Goal: Task Accomplishment & Management: Use online tool/utility

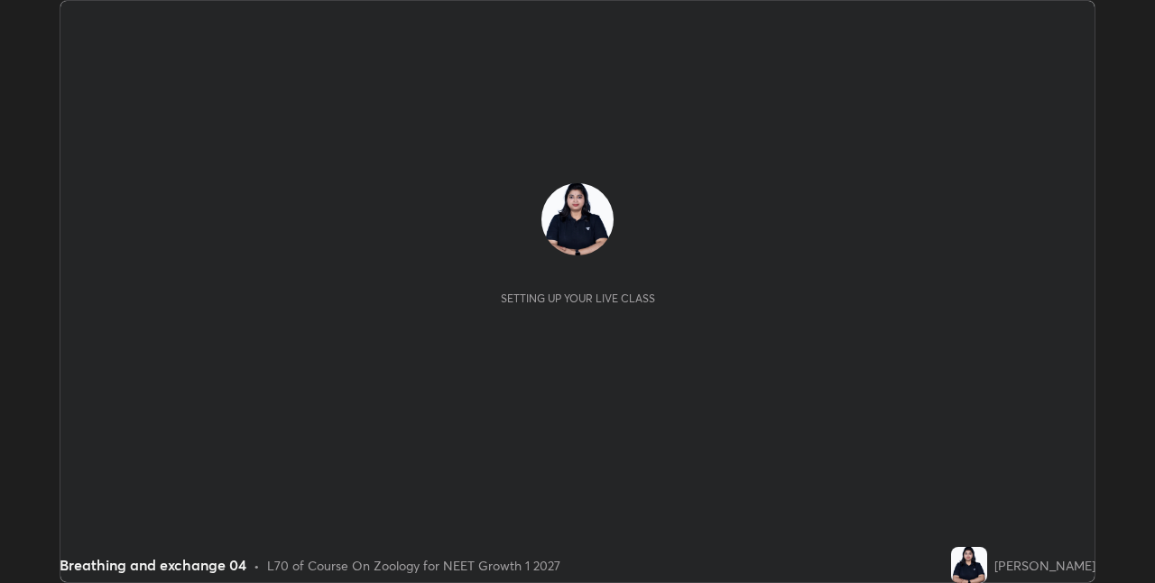
scroll to position [583, 1154]
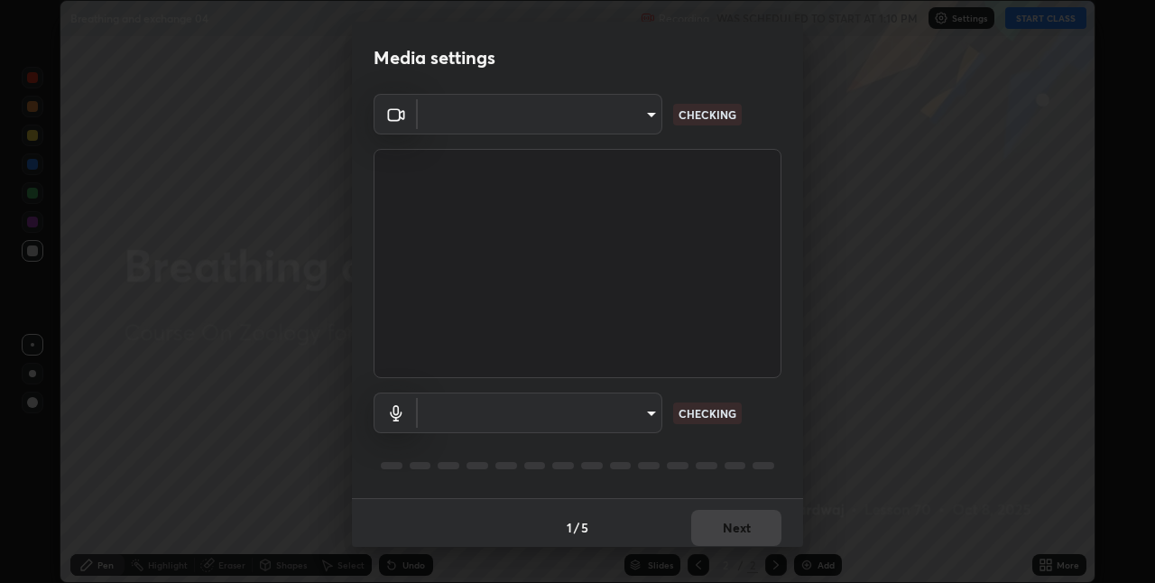
type input "280048489f4aceaa7dd929c42ae46e7d7a1038740bc9fc22ad0932e52b0860f8"
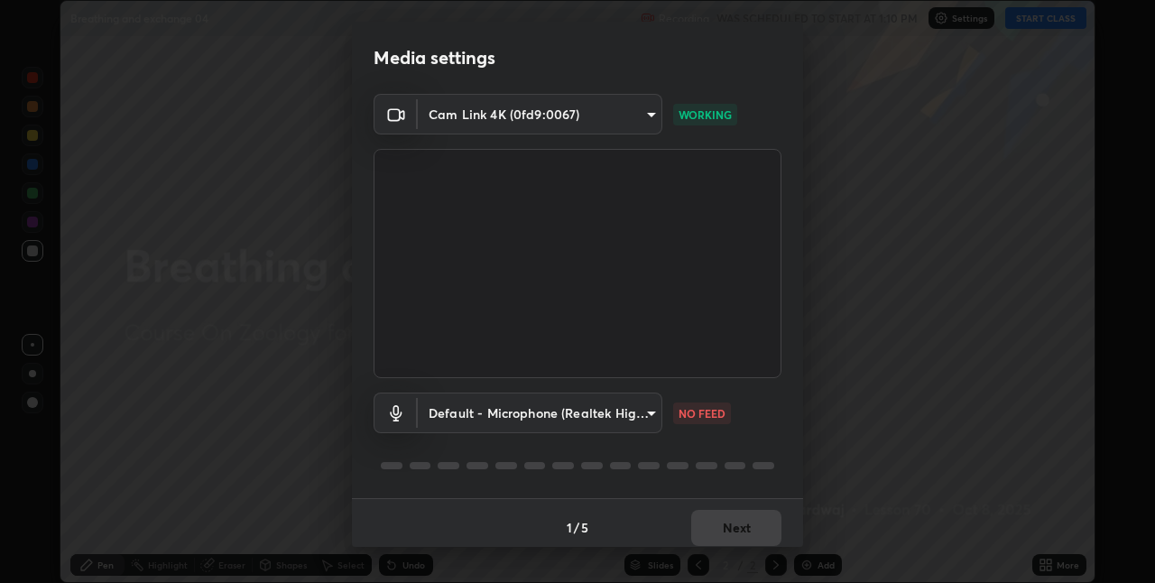
click at [643, 410] on body "Erase all Breathing and exchange 04 Recording WAS SCHEDULED TO START AT 1:10 PM…" at bounding box center [577, 291] width 1155 height 583
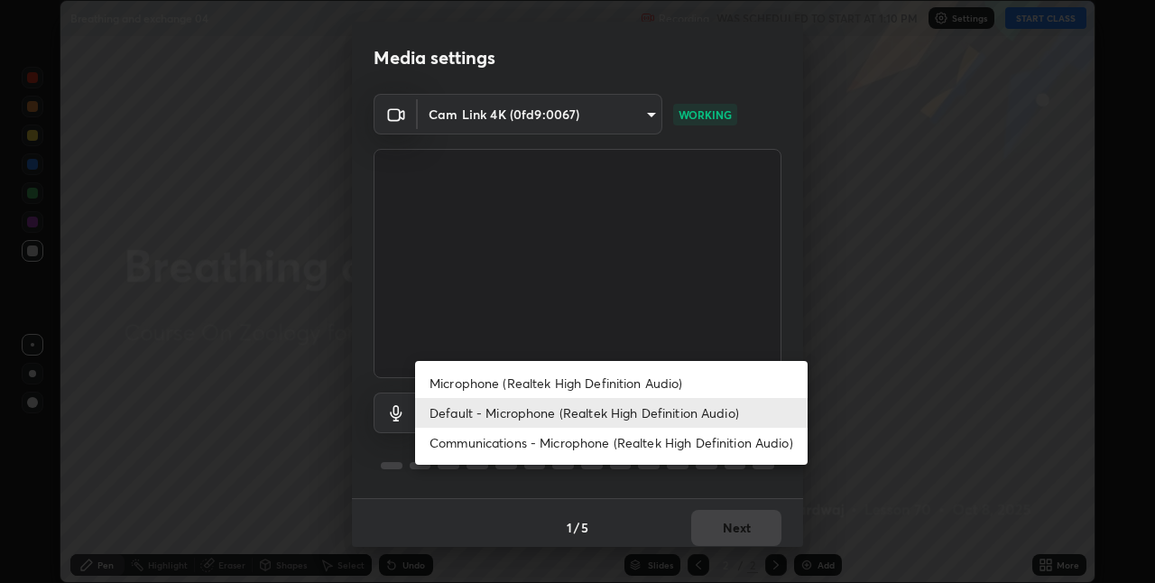
click at [466, 385] on li "Microphone (Realtek High Definition Audio)" at bounding box center [611, 383] width 393 height 30
type input "9a35c5c25a6babe24da8f4d10541f36b9700ea2ee64c40e6af499a578b7a6969"
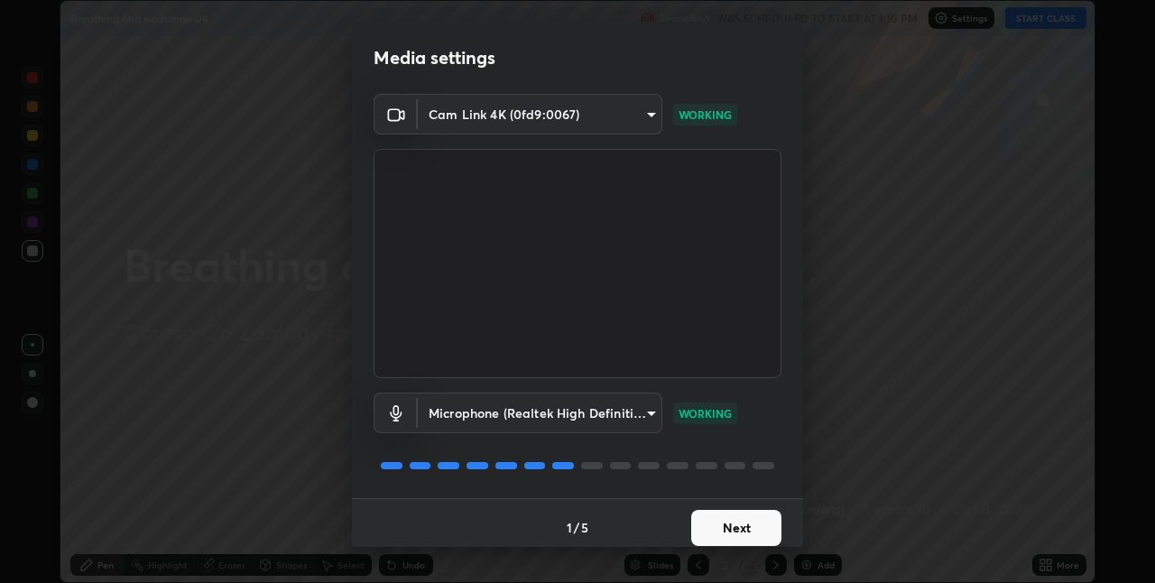
scroll to position [9, 0]
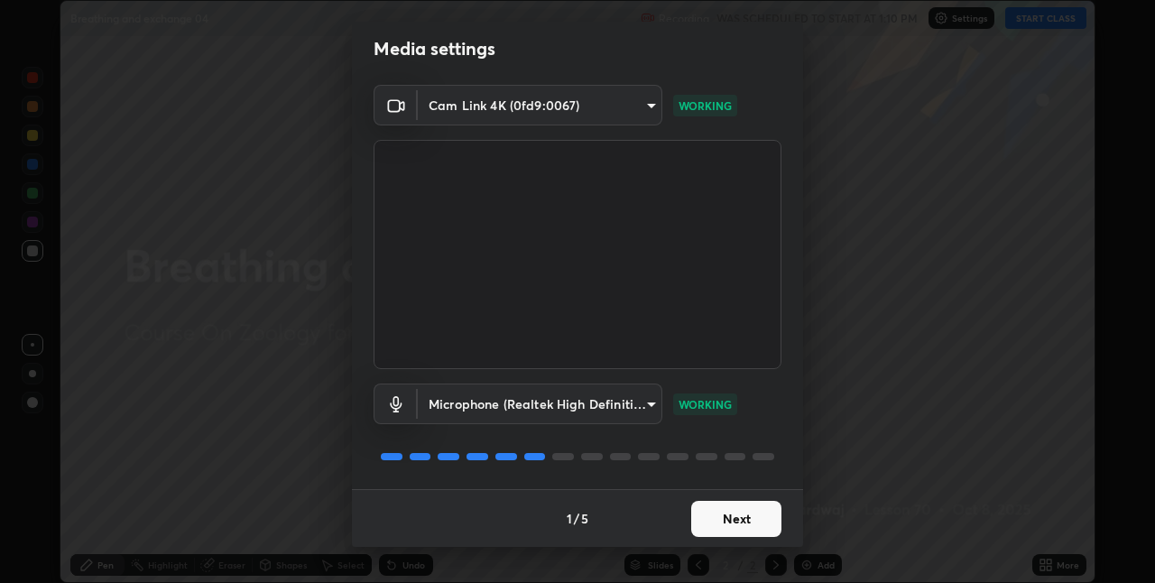
click at [746, 520] on button "Next" at bounding box center [736, 519] width 90 height 36
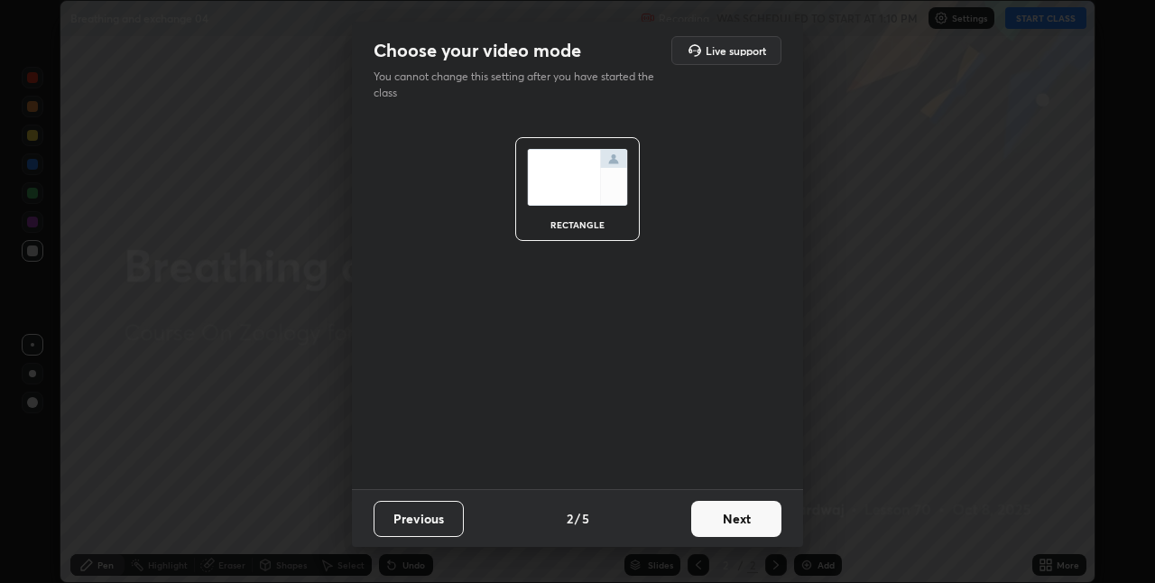
scroll to position [0, 0]
click at [753, 522] on button "Next" at bounding box center [736, 519] width 90 height 36
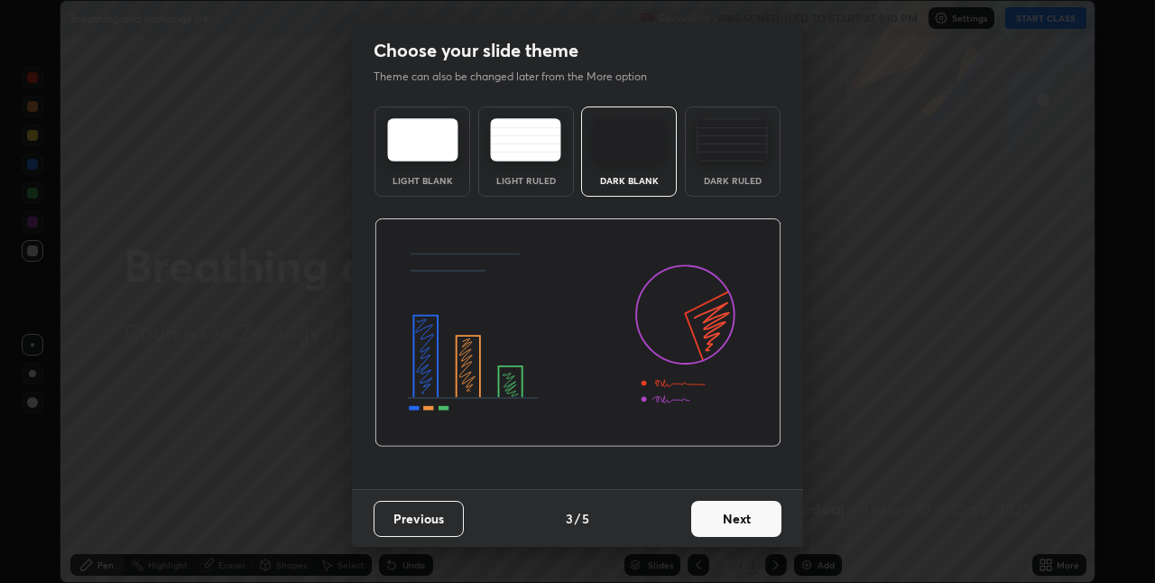
click at [726, 513] on button "Next" at bounding box center [736, 519] width 90 height 36
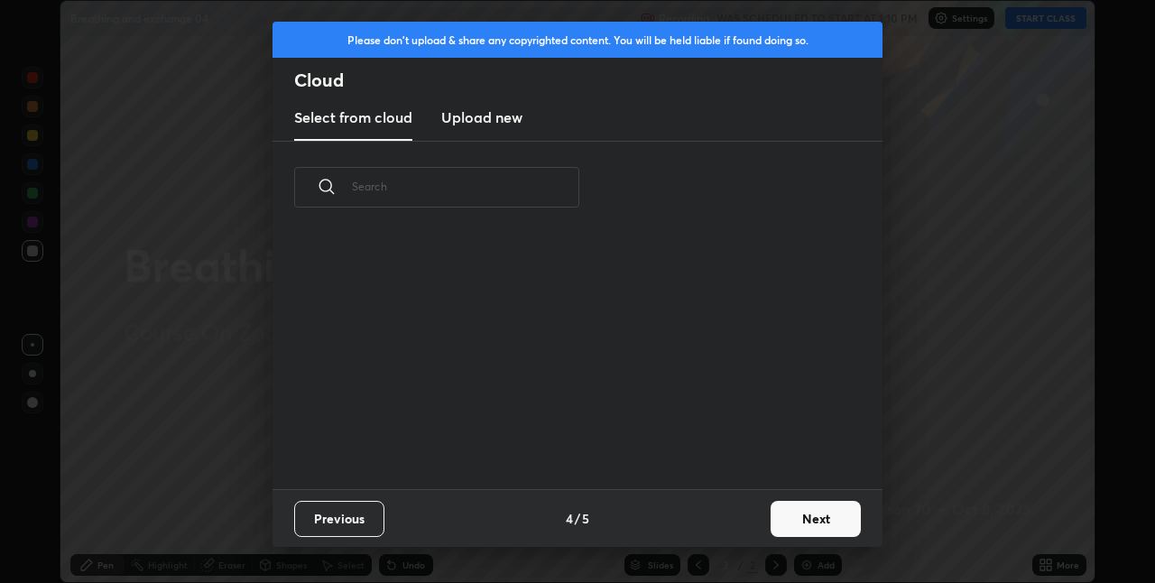
click at [734, 514] on div "Previous 4 / 5 Next" at bounding box center [578, 518] width 610 height 58
click at [801, 527] on button "Next" at bounding box center [816, 519] width 90 height 36
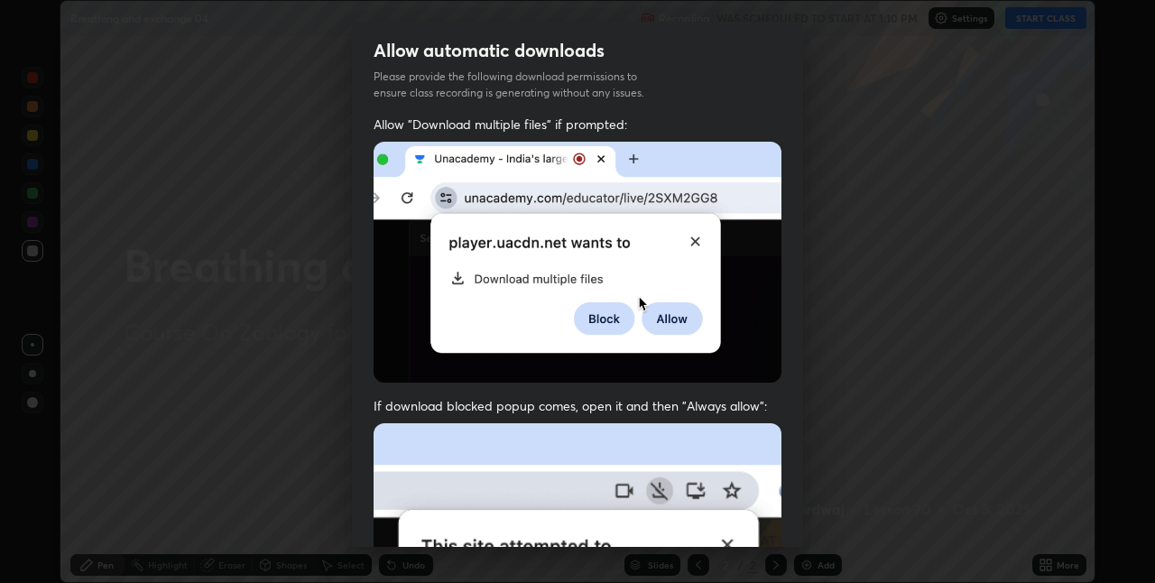
click at [804, 521] on div "Allow automatic downloads Please provide the following download permissions to …" at bounding box center [577, 291] width 1155 height 583
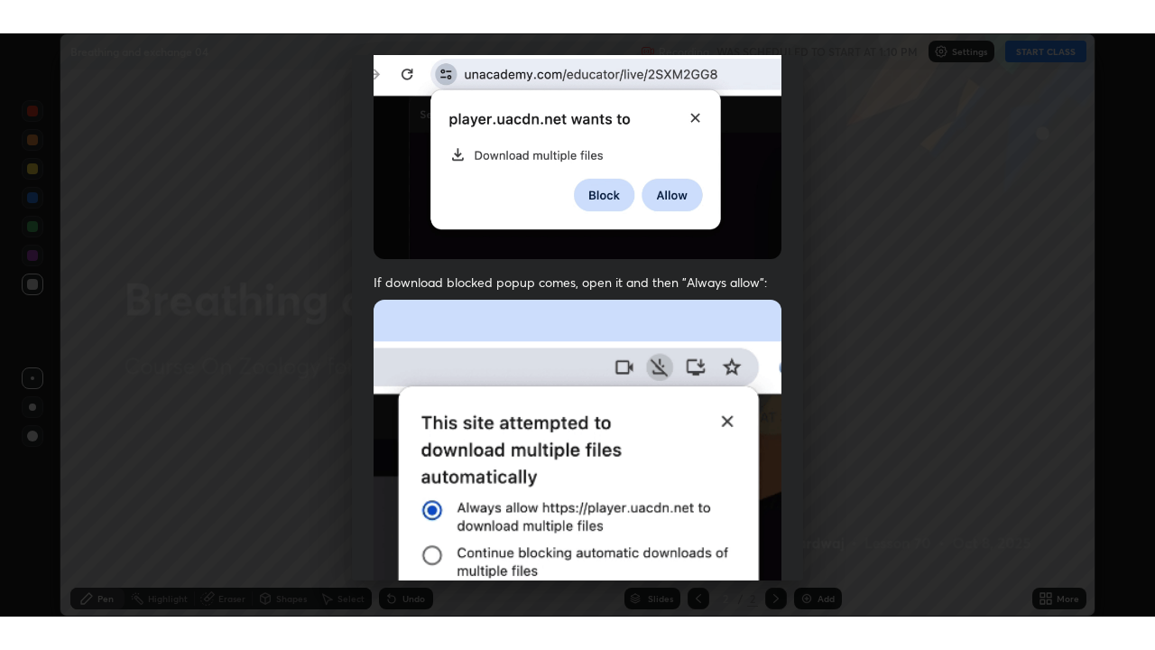
scroll to position [377, 0]
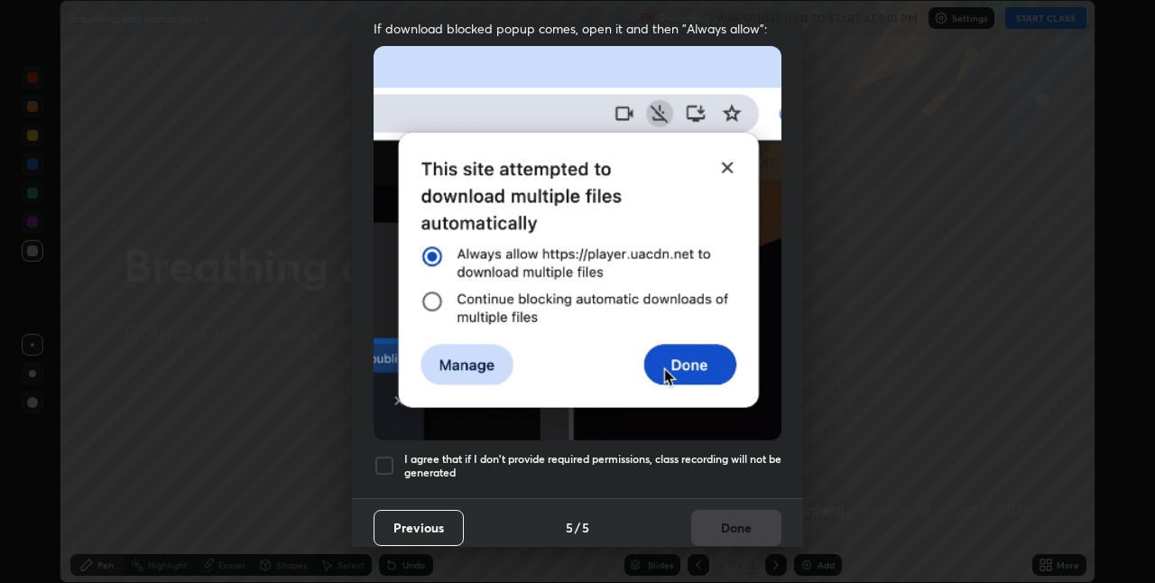
click at [393, 455] on div at bounding box center [385, 466] width 22 height 22
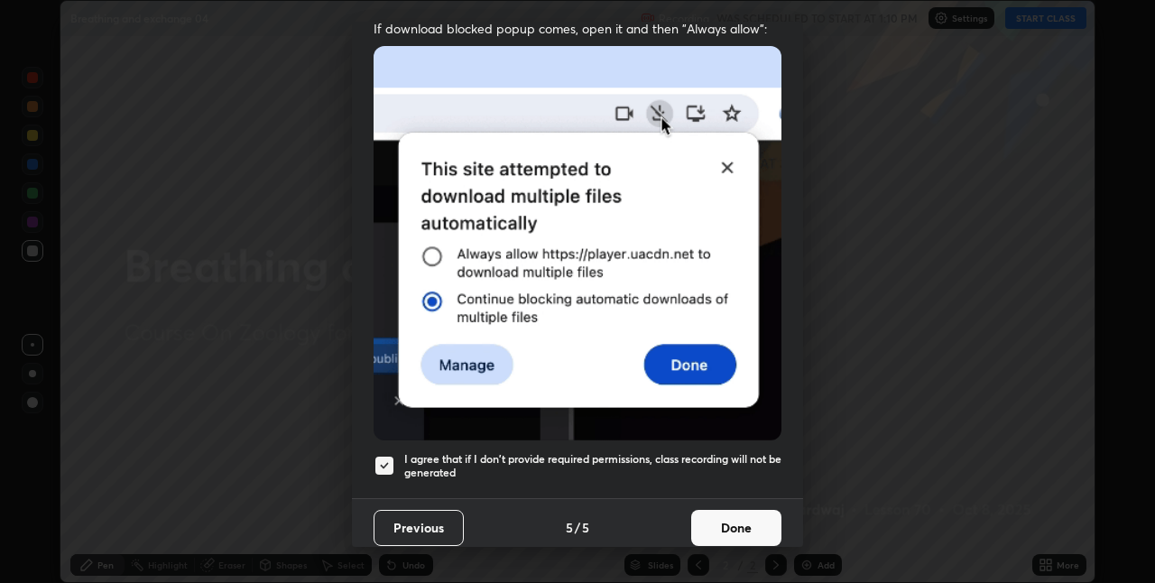
click at [726, 510] on button "Done" at bounding box center [736, 528] width 90 height 36
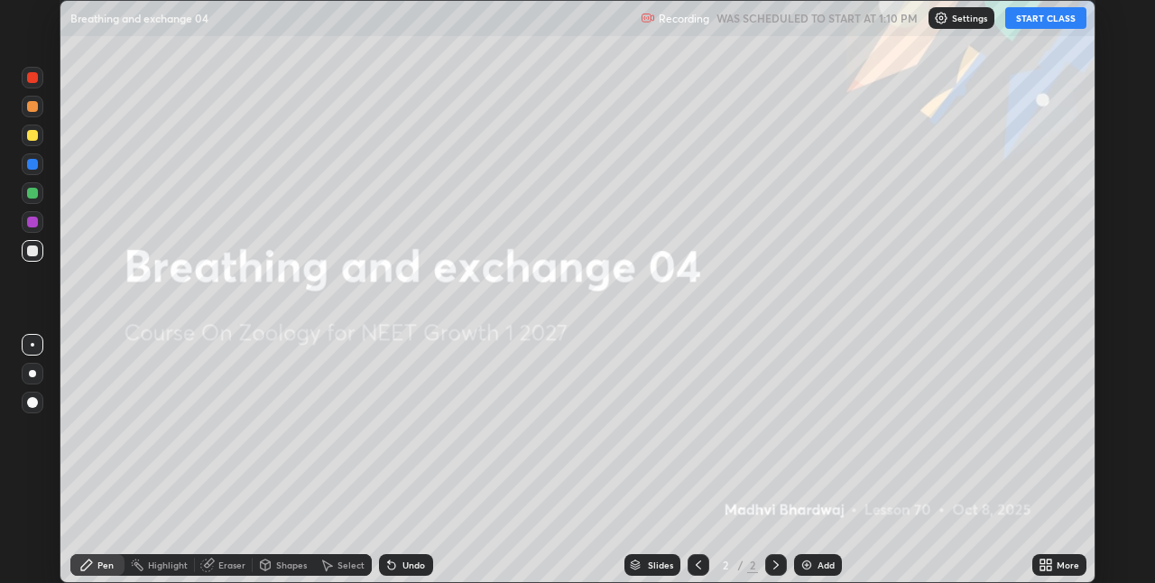
click at [1043, 23] on button "START CLASS" at bounding box center [1045, 18] width 81 height 22
click at [1042, 561] on icon at bounding box center [1042, 561] width 5 height 5
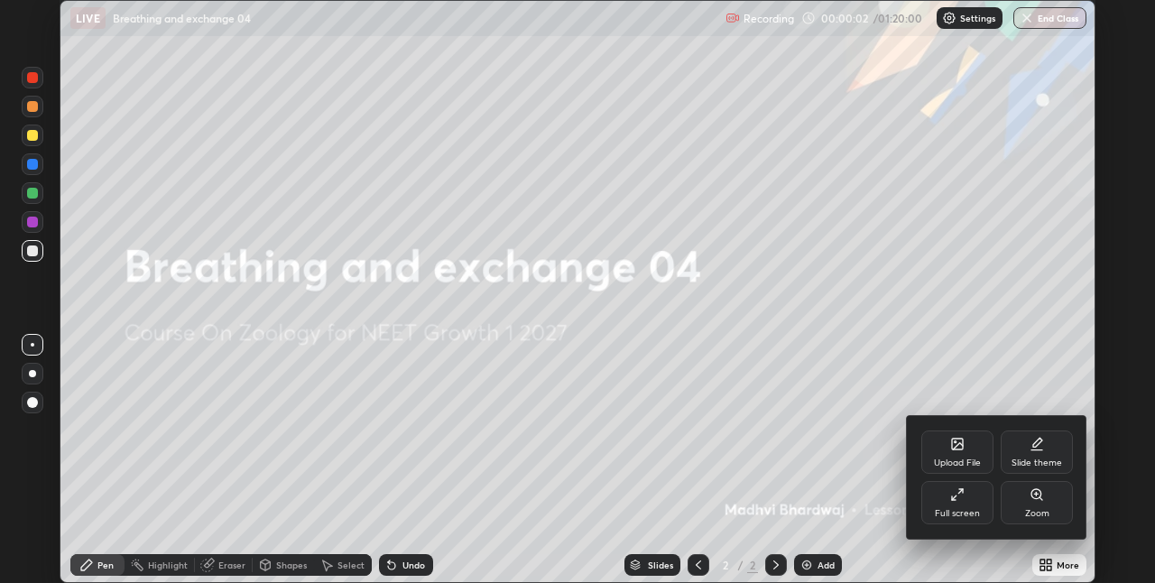
click at [934, 532] on div "Upload File Slide theme Full screen Zoom" at bounding box center [997, 477] width 180 height 123
click at [938, 509] on div "Full screen" at bounding box center [957, 513] width 45 height 9
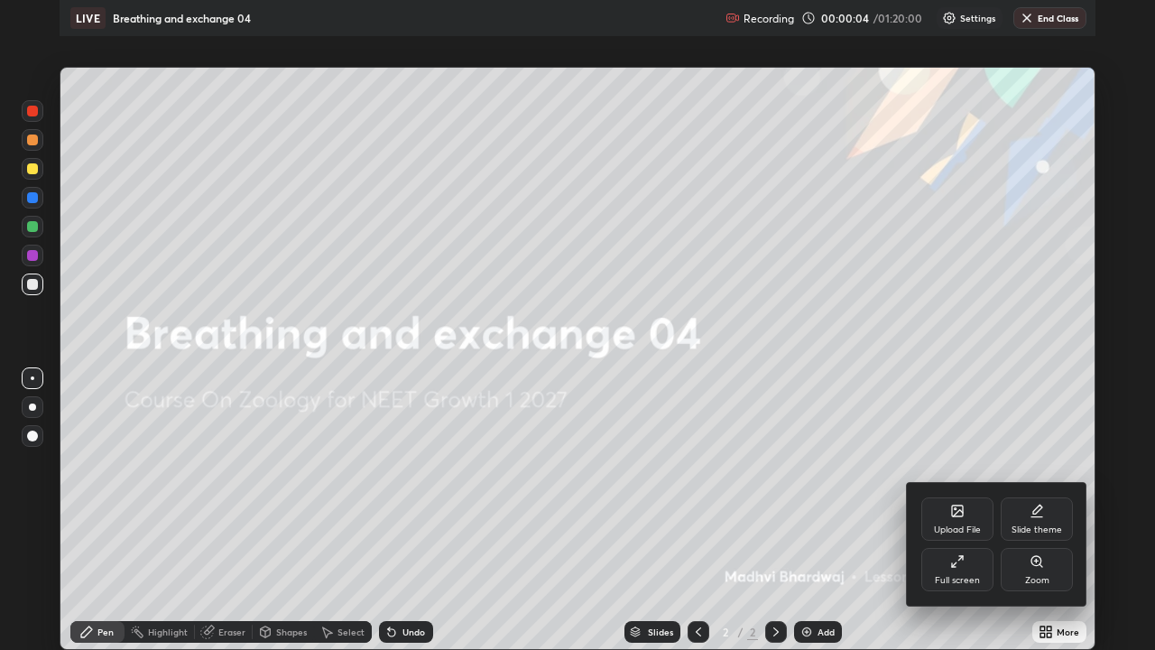
scroll to position [650, 1155]
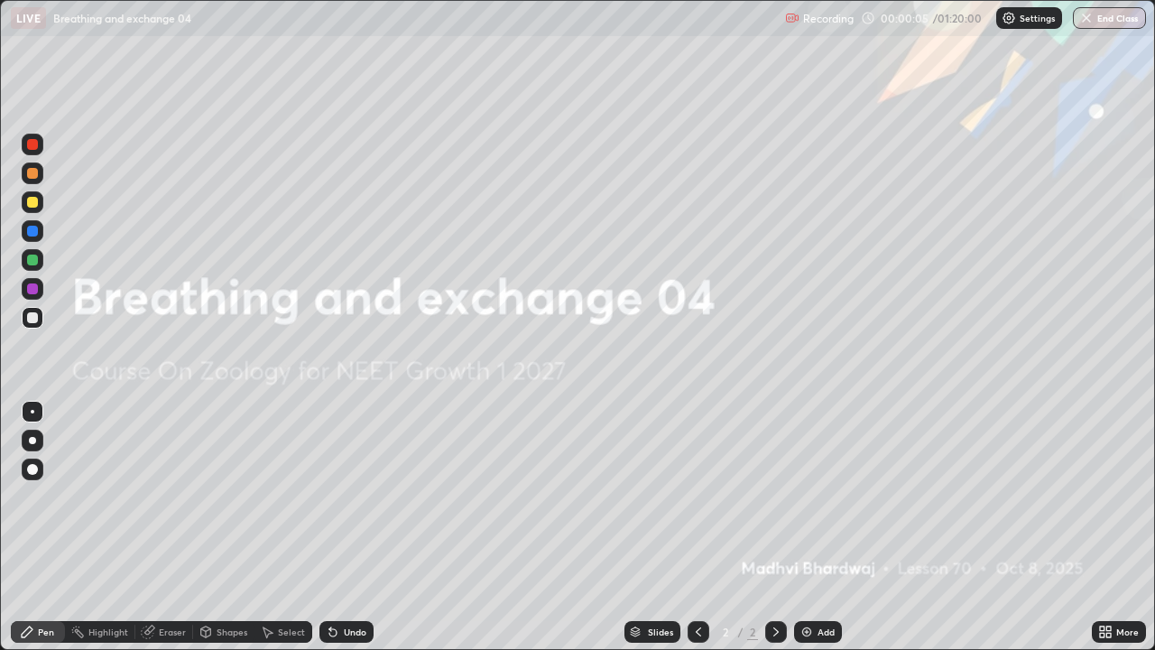
click at [827, 582] on div "Add" at bounding box center [826, 631] width 17 height 9
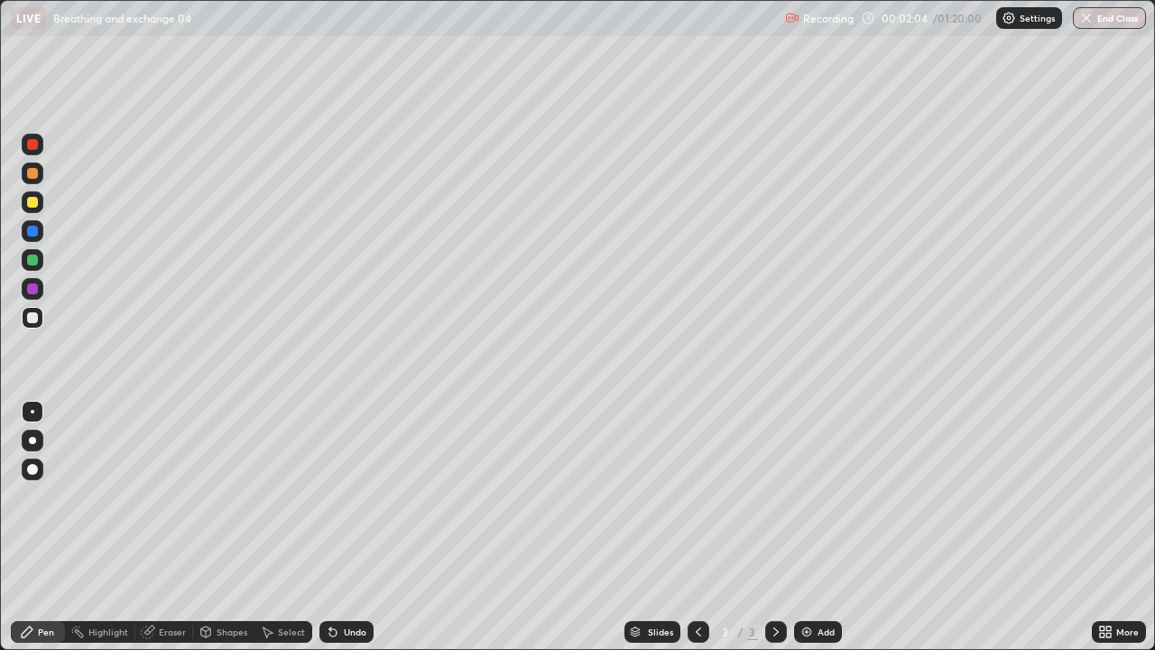
click at [39, 224] on div at bounding box center [33, 231] width 22 height 22
click at [28, 198] on div at bounding box center [32, 202] width 11 height 11
click at [34, 143] on div at bounding box center [32, 144] width 11 height 11
click at [700, 582] on icon at bounding box center [698, 631] width 14 height 14
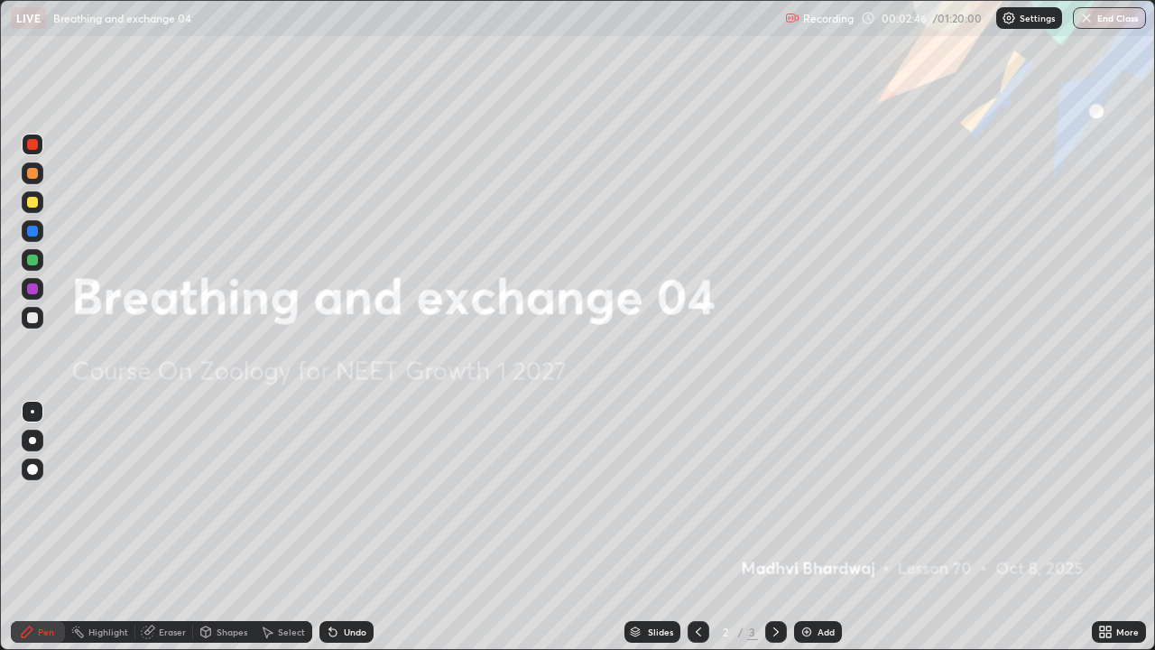
click at [774, 582] on icon at bounding box center [776, 631] width 14 height 14
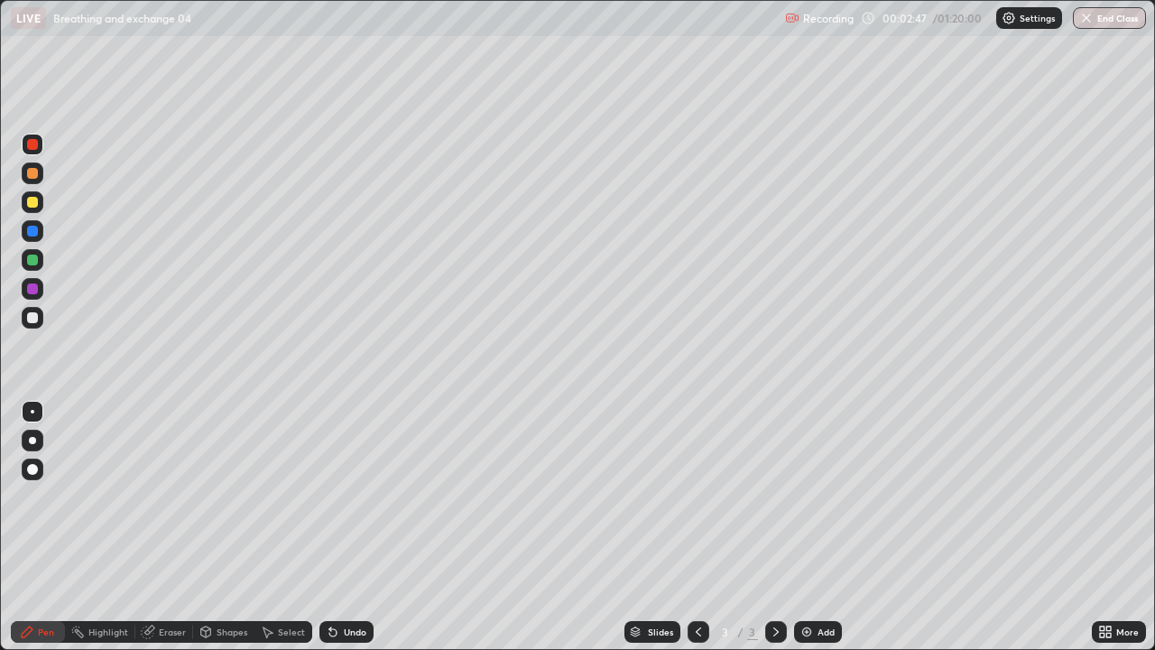
click at [357, 582] on div "Undo" at bounding box center [346, 632] width 54 height 22
click at [354, 582] on div "Undo" at bounding box center [346, 632] width 54 height 22
click at [354, 582] on div "Undo" at bounding box center [355, 631] width 23 height 9
click at [38, 325] on div at bounding box center [33, 318] width 22 height 22
click at [33, 231] on div at bounding box center [32, 231] width 11 height 11
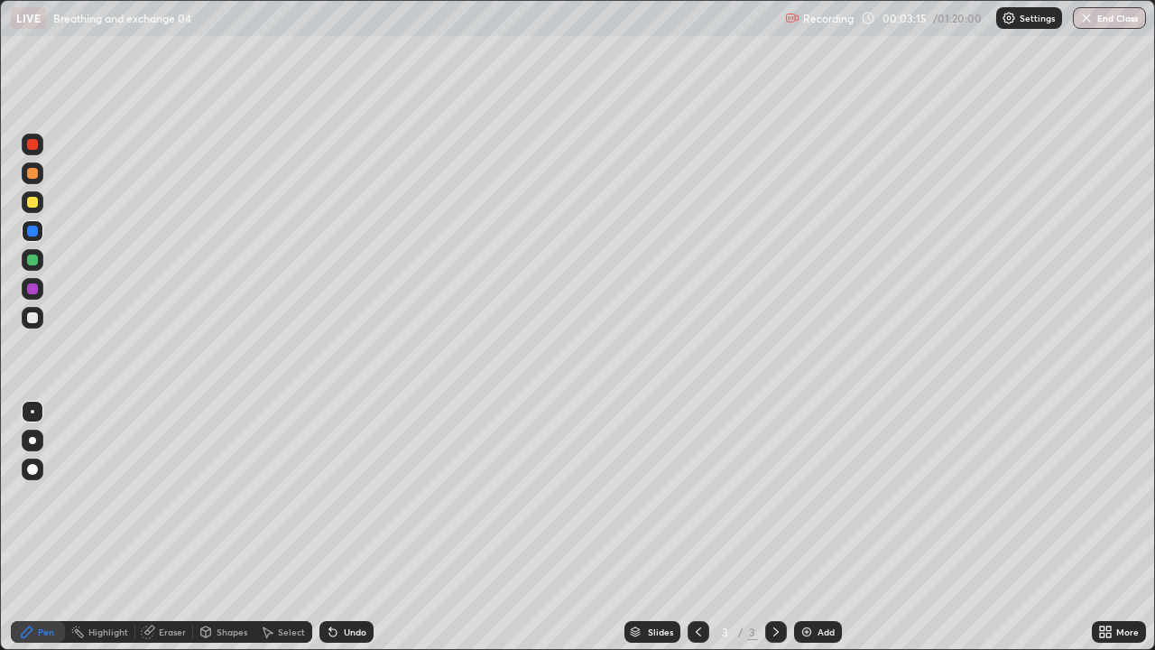
click at [42, 140] on div at bounding box center [33, 145] width 22 height 22
click at [29, 322] on div at bounding box center [33, 318] width 22 height 22
click at [33, 231] on div at bounding box center [32, 231] width 11 height 11
click at [33, 144] on div at bounding box center [32, 144] width 11 height 11
click at [39, 147] on div at bounding box center [33, 145] width 22 height 22
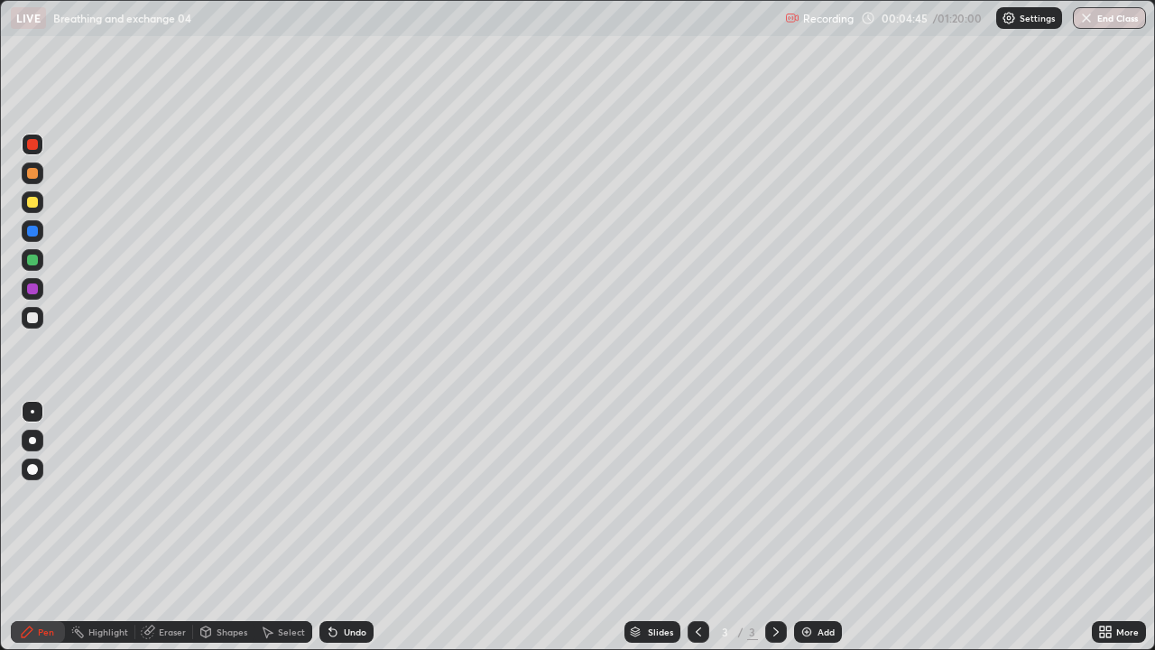
click at [41, 261] on div at bounding box center [33, 260] width 22 height 22
click at [36, 319] on div at bounding box center [32, 317] width 11 height 11
click at [39, 204] on div at bounding box center [33, 202] width 22 height 22
click at [33, 318] on div at bounding box center [32, 317] width 11 height 11
click at [32, 180] on div at bounding box center [33, 173] width 22 height 22
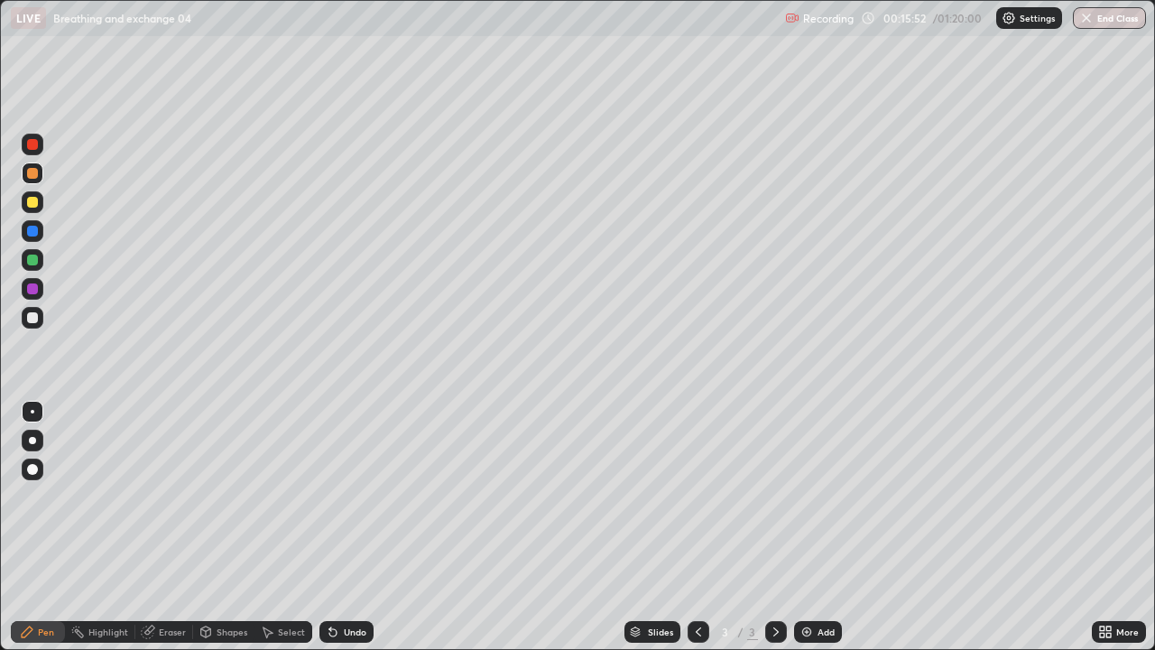
click at [36, 140] on div at bounding box center [32, 144] width 11 height 11
click at [37, 174] on div at bounding box center [32, 173] width 11 height 11
click at [40, 285] on div at bounding box center [33, 289] width 22 height 22
click at [42, 286] on div at bounding box center [33, 289] width 22 height 22
click at [32, 290] on div at bounding box center [32, 288] width 11 height 11
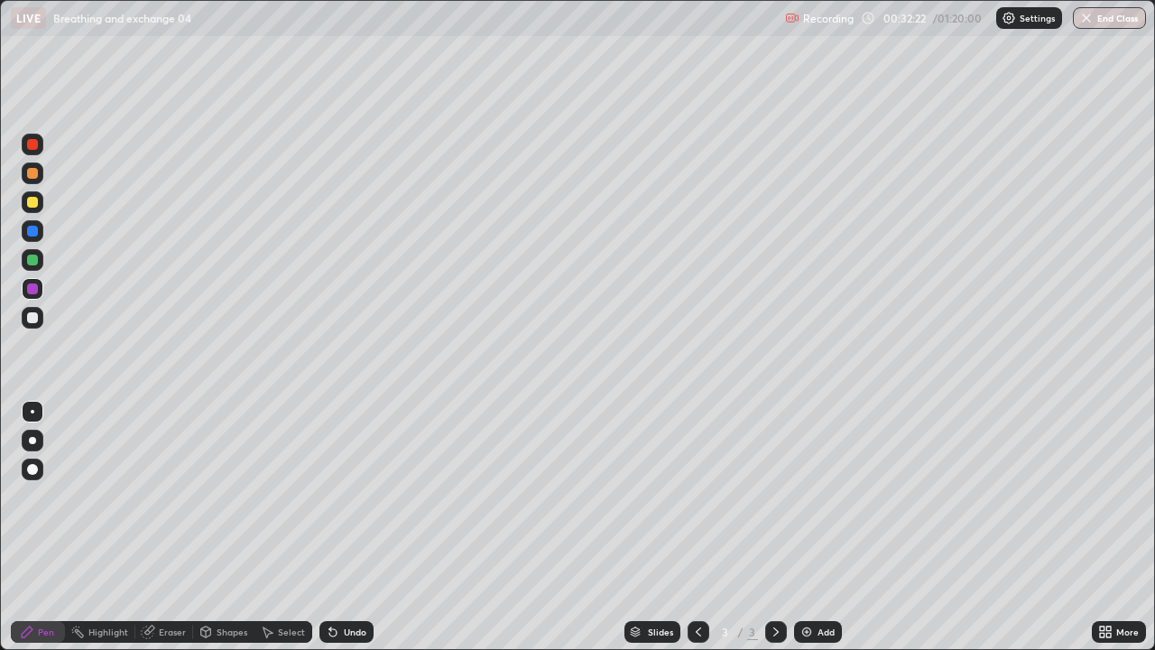
click at [837, 582] on div "Add" at bounding box center [818, 632] width 48 height 22
click at [40, 202] on div at bounding box center [33, 202] width 22 height 22
click at [39, 328] on div at bounding box center [33, 318] width 22 height 22
click at [42, 258] on div at bounding box center [33, 260] width 22 height 22
click at [698, 582] on icon at bounding box center [698, 631] width 14 height 14
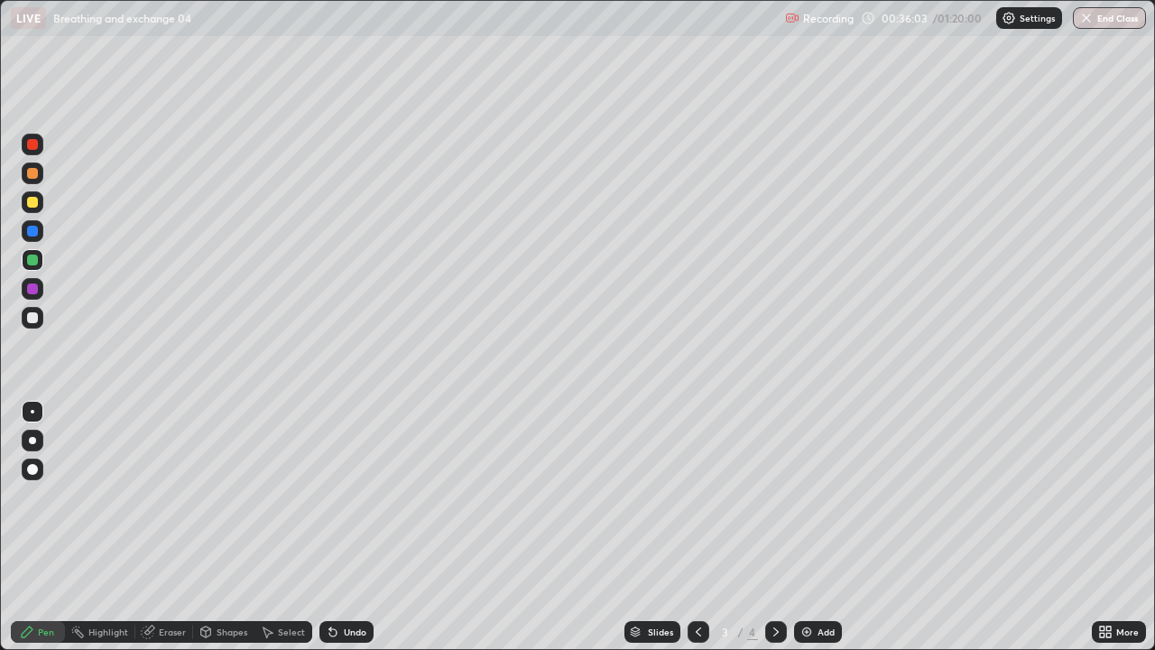
click at [774, 582] on icon at bounding box center [776, 631] width 14 height 14
click at [356, 582] on div "Undo" at bounding box center [355, 631] width 23 height 9
click at [361, 582] on div "Undo" at bounding box center [355, 631] width 23 height 9
click at [364, 582] on div "Undo" at bounding box center [355, 631] width 23 height 9
click at [360, 582] on div "Undo" at bounding box center [355, 631] width 23 height 9
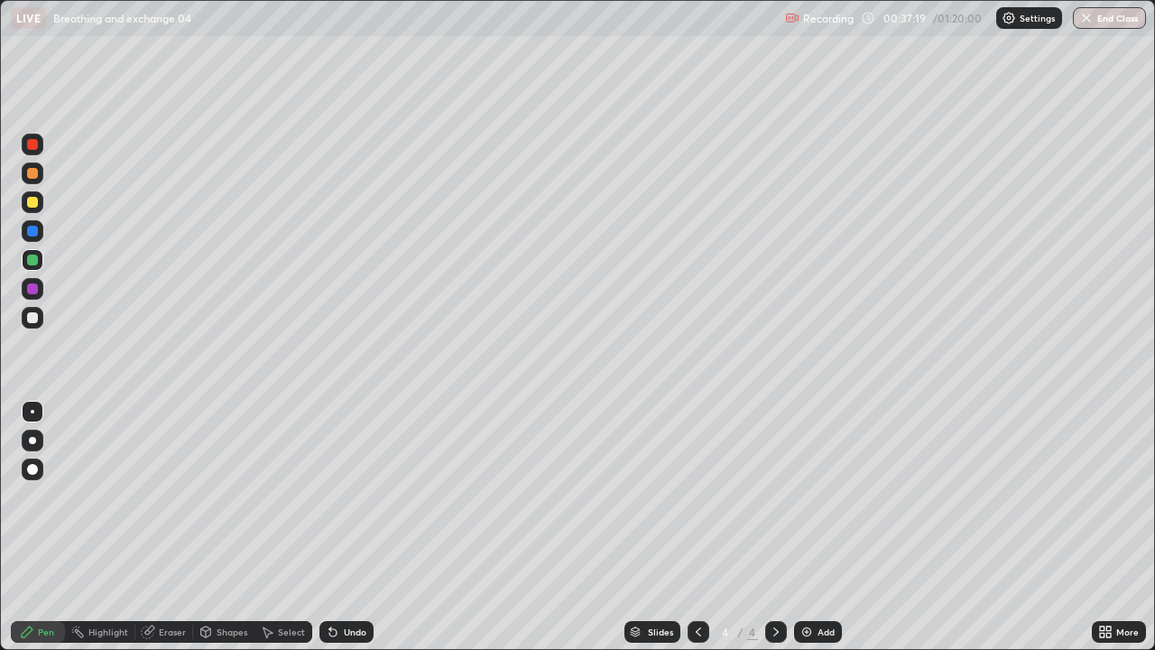
click at [356, 582] on div "Undo" at bounding box center [355, 631] width 23 height 9
click at [368, 582] on div "Undo" at bounding box center [346, 632] width 54 height 22
click at [366, 582] on div "Undo" at bounding box center [346, 632] width 54 height 22
click at [40, 466] on div at bounding box center [33, 469] width 22 height 22
click at [32, 411] on div at bounding box center [33, 412] width 4 height 4
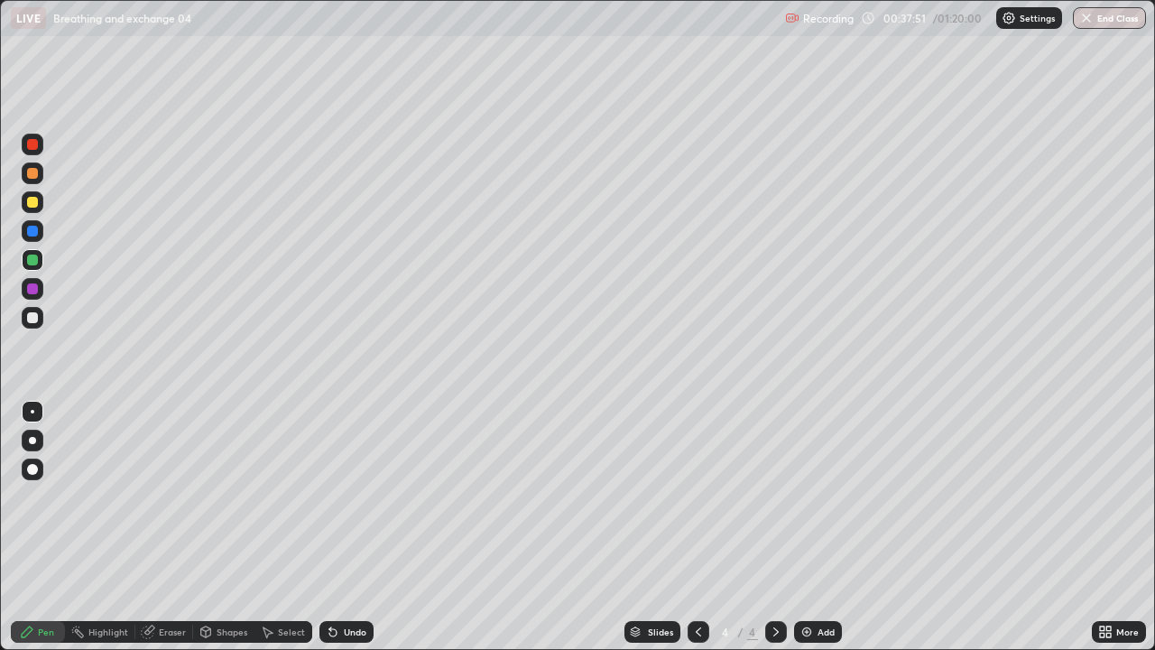
click at [36, 319] on div at bounding box center [32, 317] width 11 height 11
click at [717, 582] on div "4" at bounding box center [725, 631] width 18 height 11
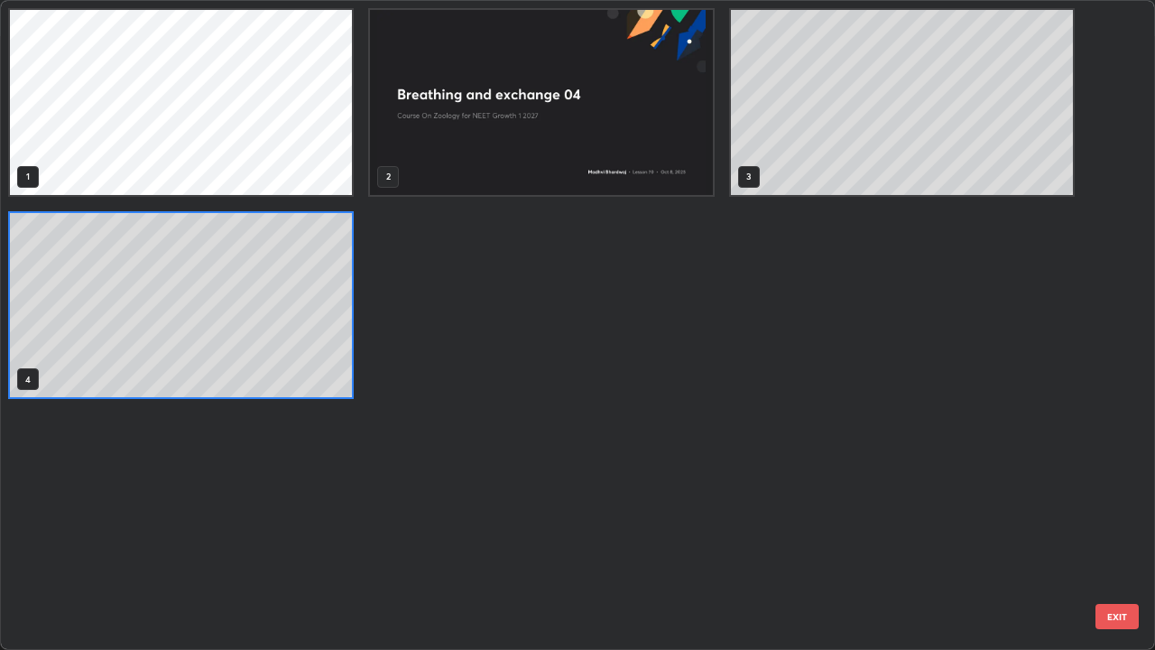
scroll to position [642, 1144]
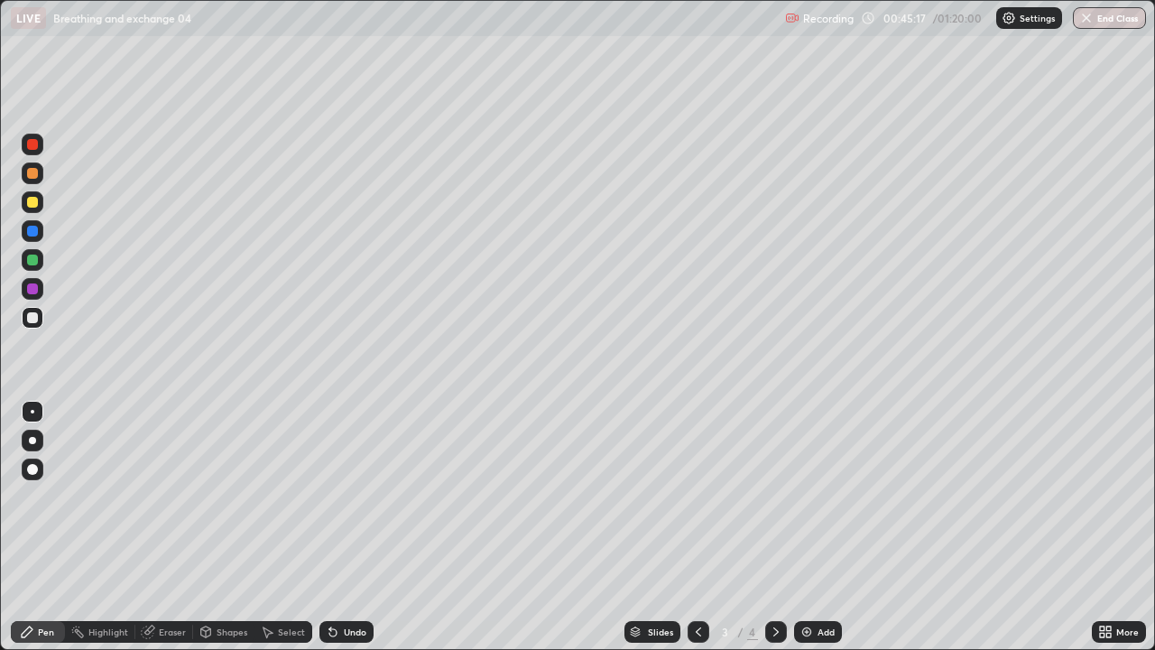
click at [826, 582] on div "Add" at bounding box center [818, 632] width 48 height 22
click at [41, 233] on div at bounding box center [33, 231] width 22 height 22
click at [32, 317] on div at bounding box center [32, 317] width 11 height 11
click at [33, 144] on div at bounding box center [32, 144] width 11 height 11
click at [42, 206] on div at bounding box center [33, 202] width 22 height 22
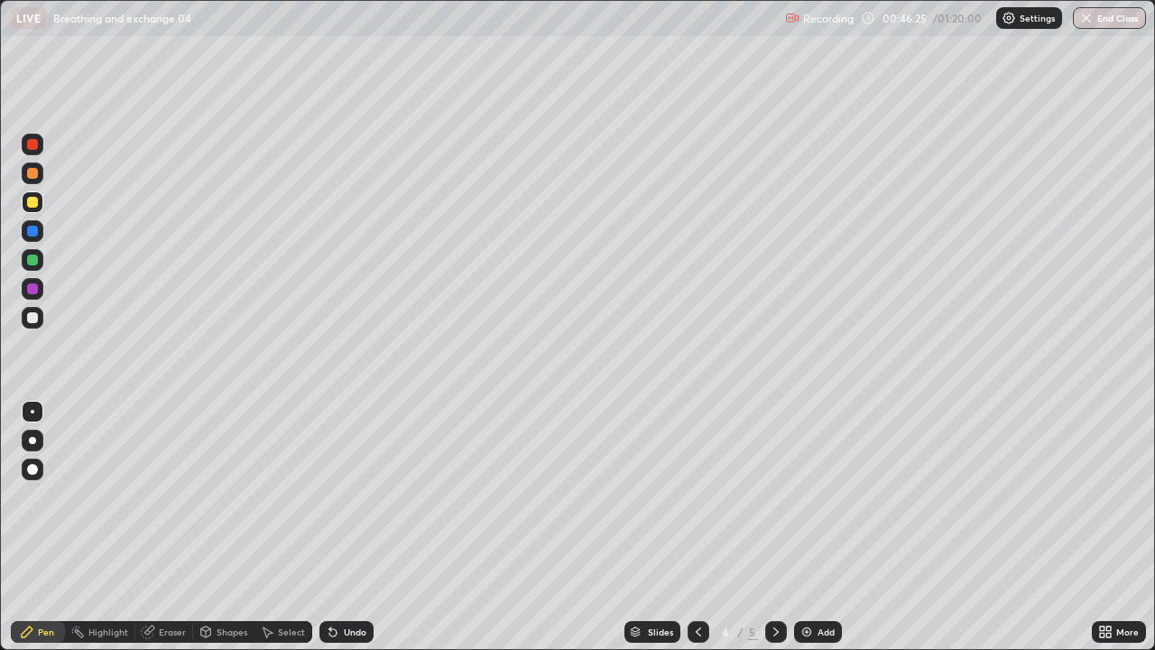
click at [356, 582] on div "Undo" at bounding box center [355, 631] width 23 height 9
click at [40, 146] on div at bounding box center [33, 145] width 22 height 22
click at [33, 318] on div at bounding box center [32, 317] width 11 height 11
click at [41, 265] on div at bounding box center [33, 260] width 22 height 22
click at [40, 317] on div at bounding box center [33, 318] width 22 height 22
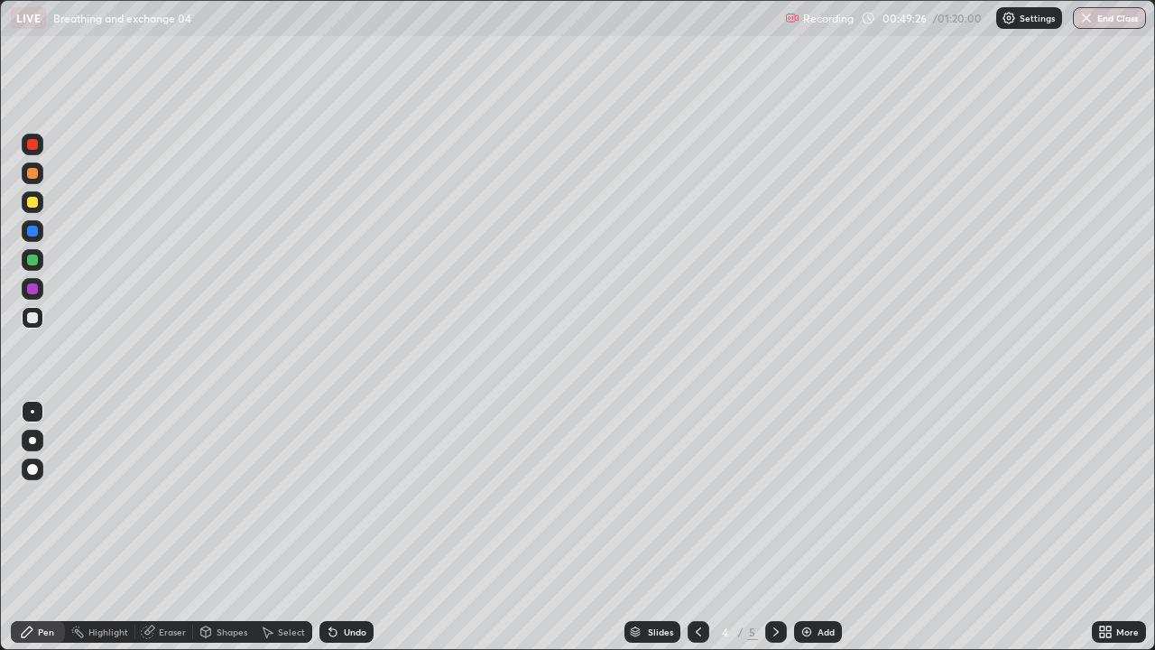
click at [33, 260] on div at bounding box center [32, 259] width 11 height 11
click at [33, 172] on div at bounding box center [32, 173] width 11 height 11
click at [698, 582] on icon at bounding box center [698, 631] width 14 height 14
click at [776, 582] on icon at bounding box center [776, 631] width 14 height 14
click at [359, 582] on div "Undo" at bounding box center [355, 631] width 23 height 9
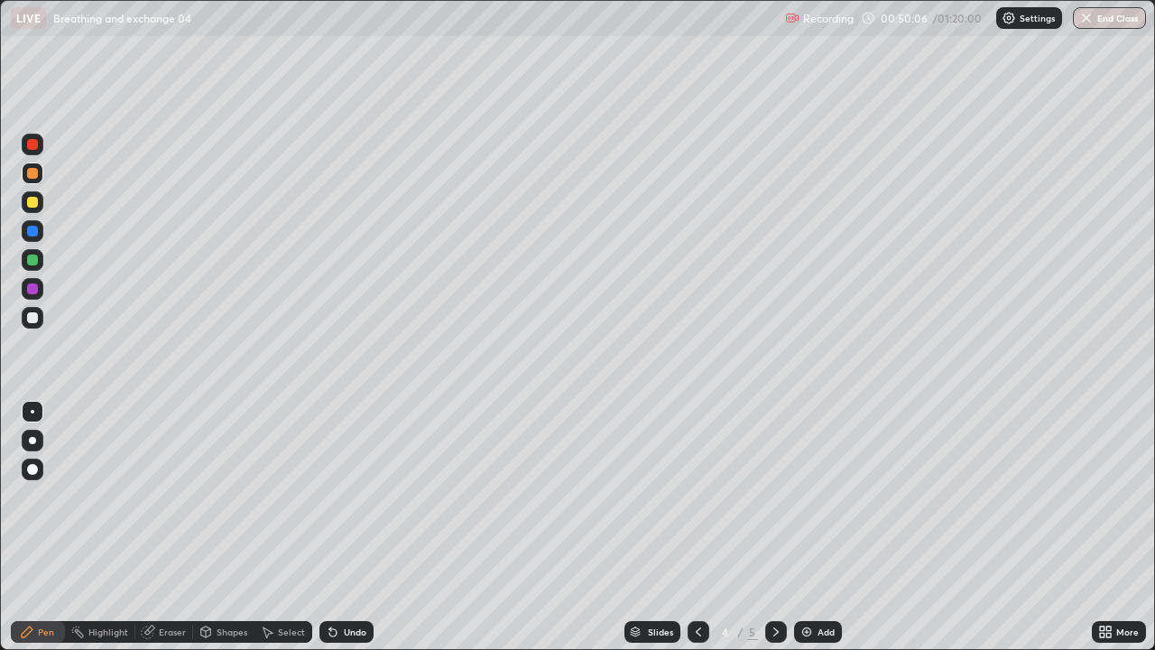
click at [367, 582] on div "Undo" at bounding box center [346, 632] width 54 height 22
click at [350, 582] on div "Undo" at bounding box center [355, 631] width 23 height 9
click at [347, 582] on div "Undo" at bounding box center [346, 632] width 54 height 22
click at [365, 582] on div "Undo" at bounding box center [346, 632] width 54 height 22
click at [366, 582] on div "Undo" at bounding box center [346, 632] width 54 height 22
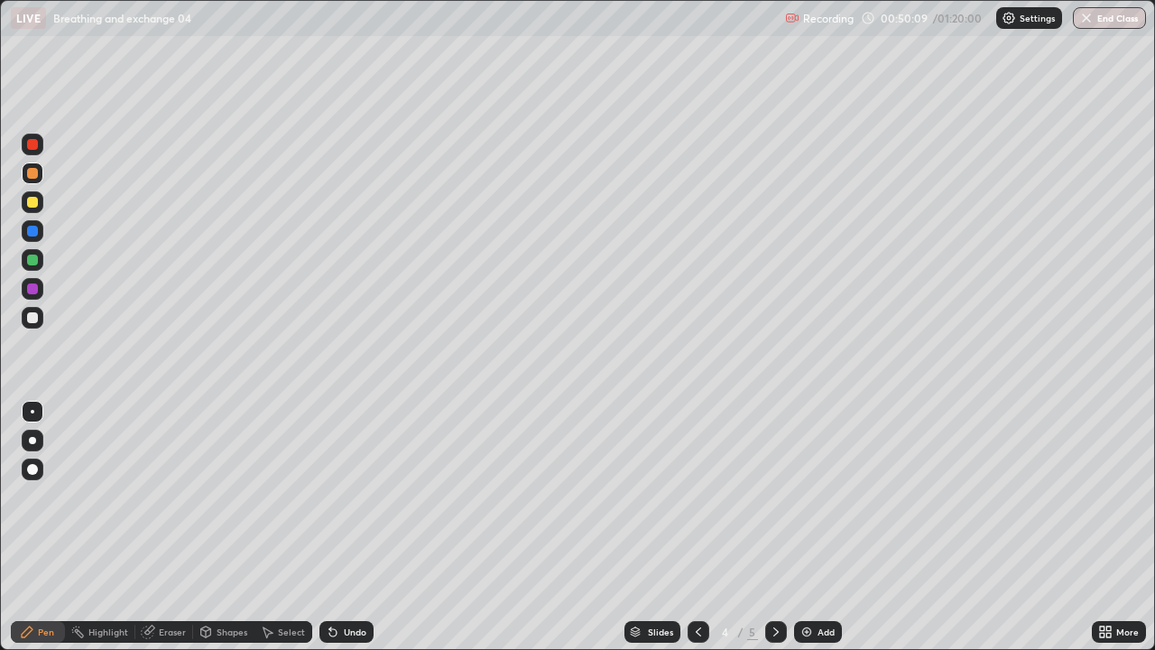
click at [367, 582] on div "Undo" at bounding box center [346, 632] width 54 height 22
click at [37, 327] on div at bounding box center [33, 318] width 22 height 22
click at [166, 582] on div "Eraser" at bounding box center [164, 632] width 58 height 22
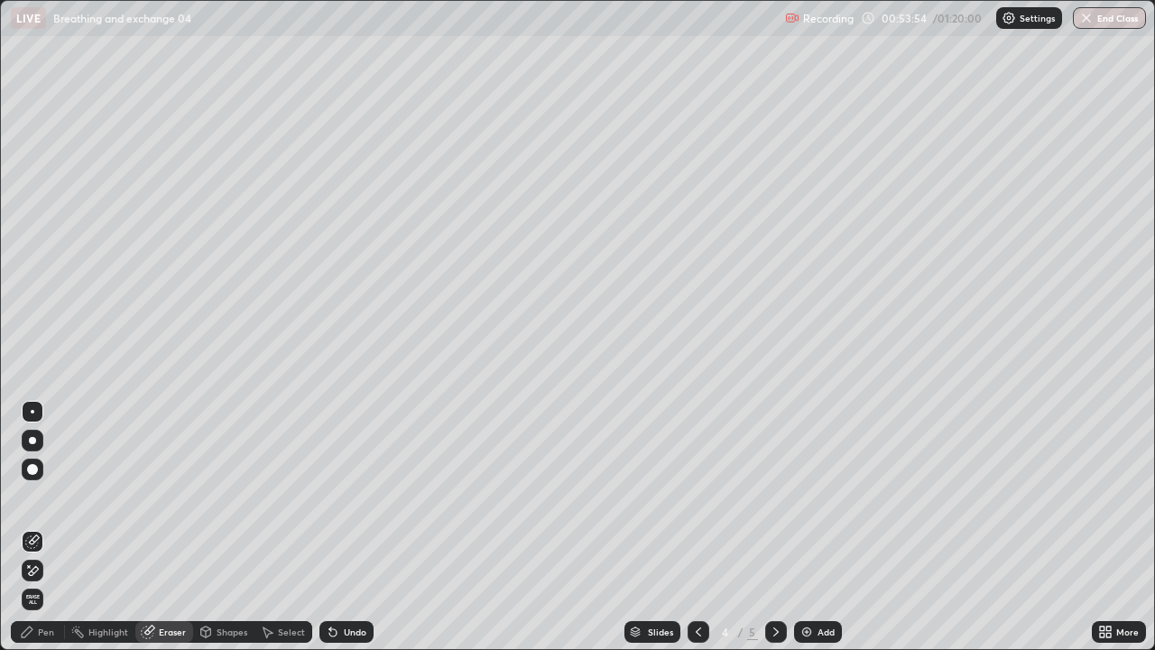
click at [38, 582] on div "Pen" at bounding box center [46, 631] width 16 height 9
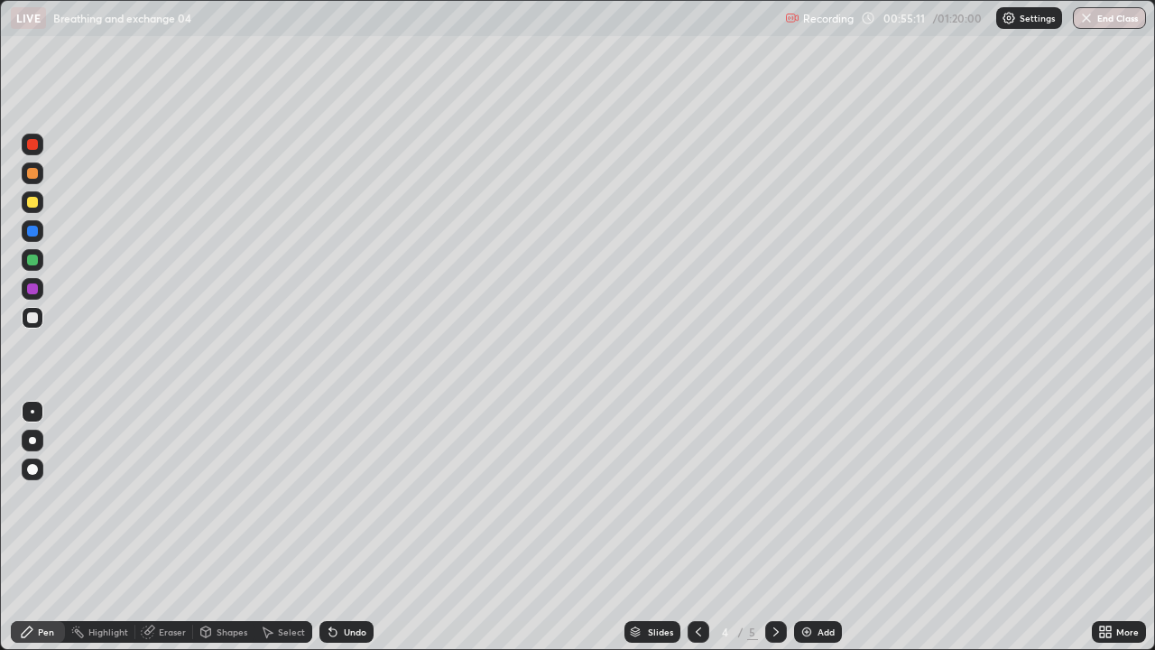
click at [825, 582] on div "Add" at bounding box center [826, 631] width 17 height 9
click at [42, 320] on div at bounding box center [33, 318] width 22 height 22
click at [280, 582] on div "Select" at bounding box center [283, 632] width 58 height 36
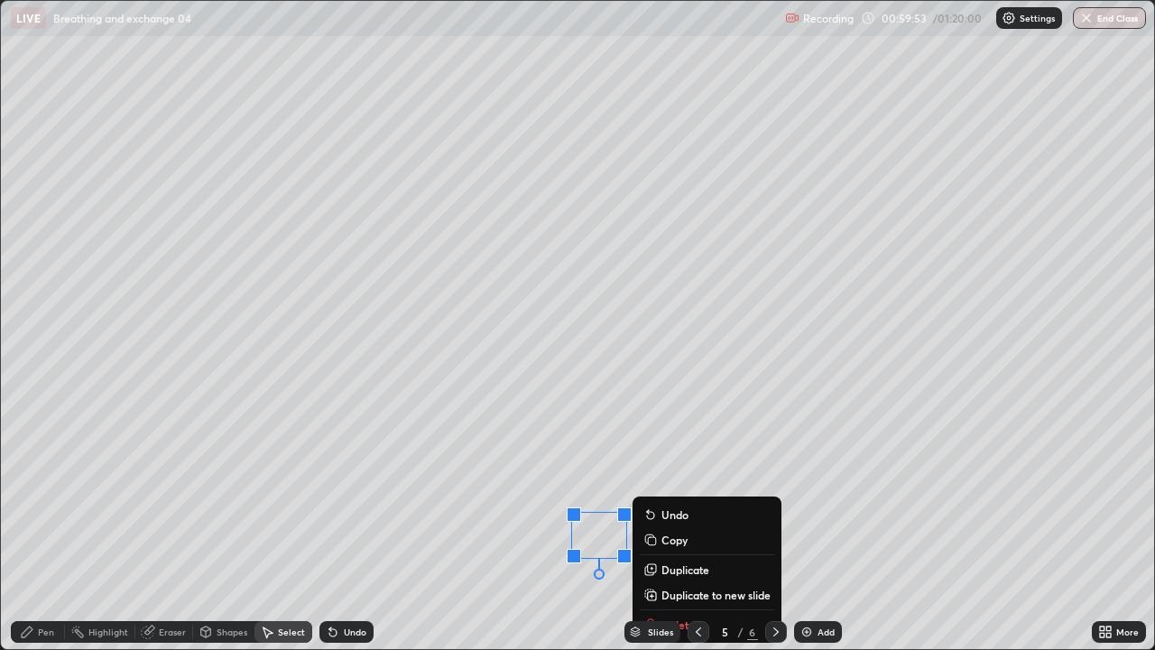
click at [541, 578] on div "0 ° Undo Copy Duplicate Duplicate to new slide Delete" at bounding box center [577, 325] width 1153 height 648
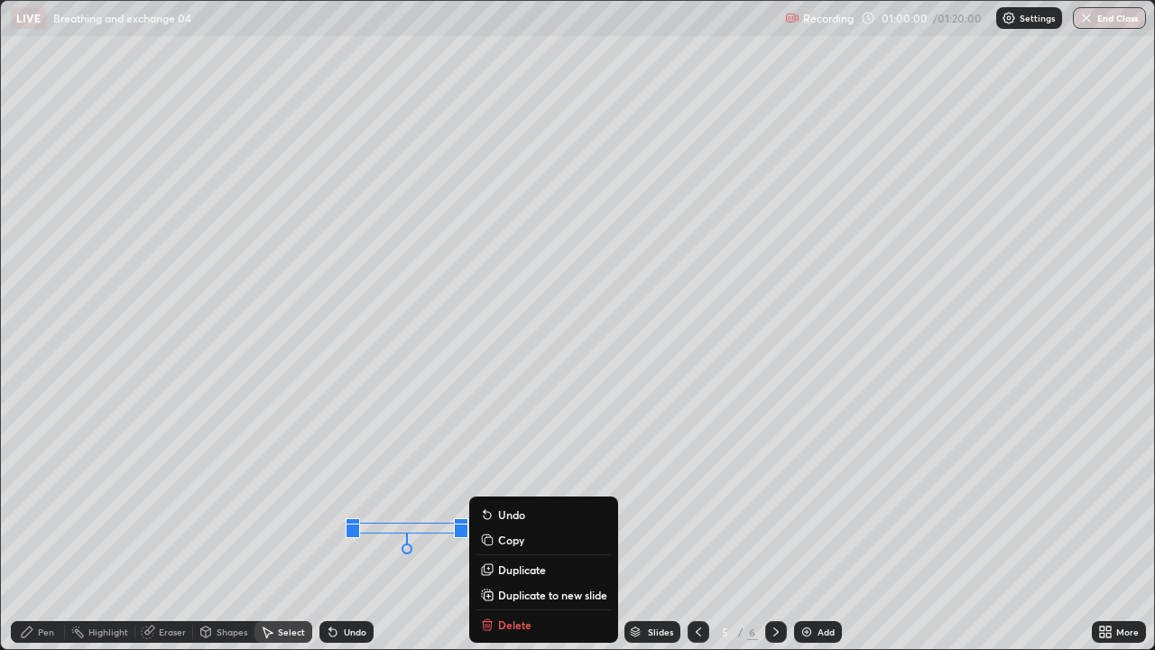
click at [44, 582] on div "Pen" at bounding box center [46, 631] width 16 height 9
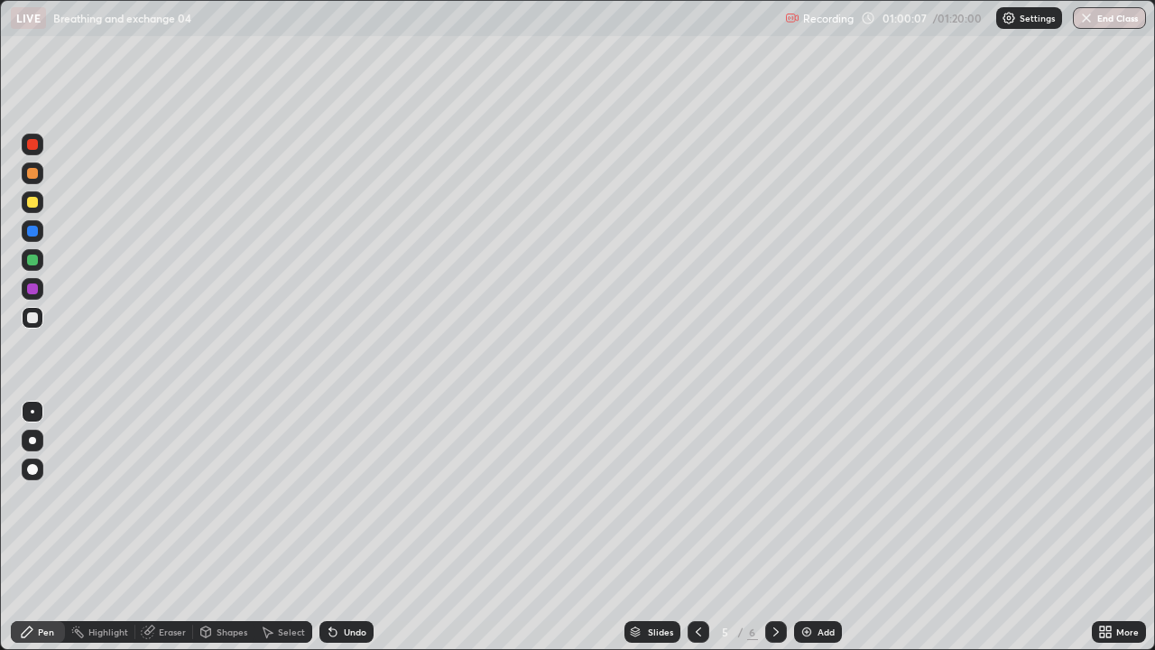
click at [356, 582] on div "Undo" at bounding box center [355, 631] width 23 height 9
click at [364, 582] on div "Undo" at bounding box center [346, 632] width 54 height 22
click at [833, 582] on div "Add" at bounding box center [826, 631] width 17 height 9
click at [42, 148] on div at bounding box center [33, 145] width 22 height 22
click at [40, 322] on div at bounding box center [33, 318] width 22 height 22
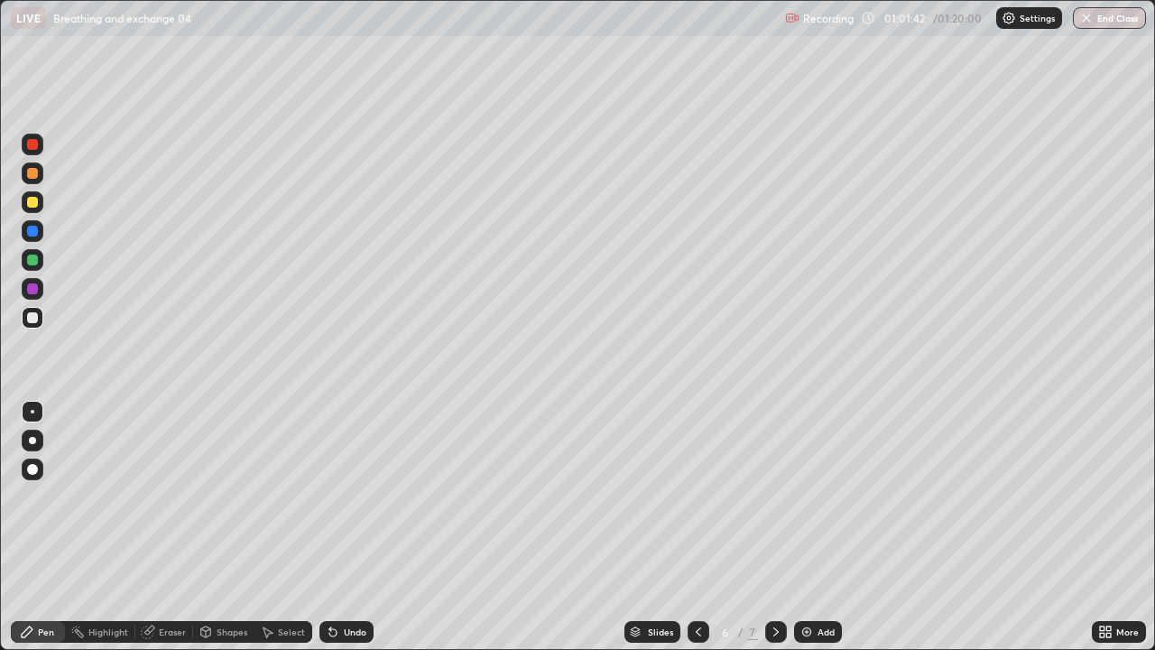
click at [39, 471] on div at bounding box center [33, 469] width 22 height 22
click at [37, 148] on div at bounding box center [33, 145] width 22 height 22
click at [35, 319] on div at bounding box center [32, 317] width 11 height 11
click at [39, 226] on div at bounding box center [33, 231] width 22 height 22
click at [39, 316] on div at bounding box center [33, 318] width 22 height 22
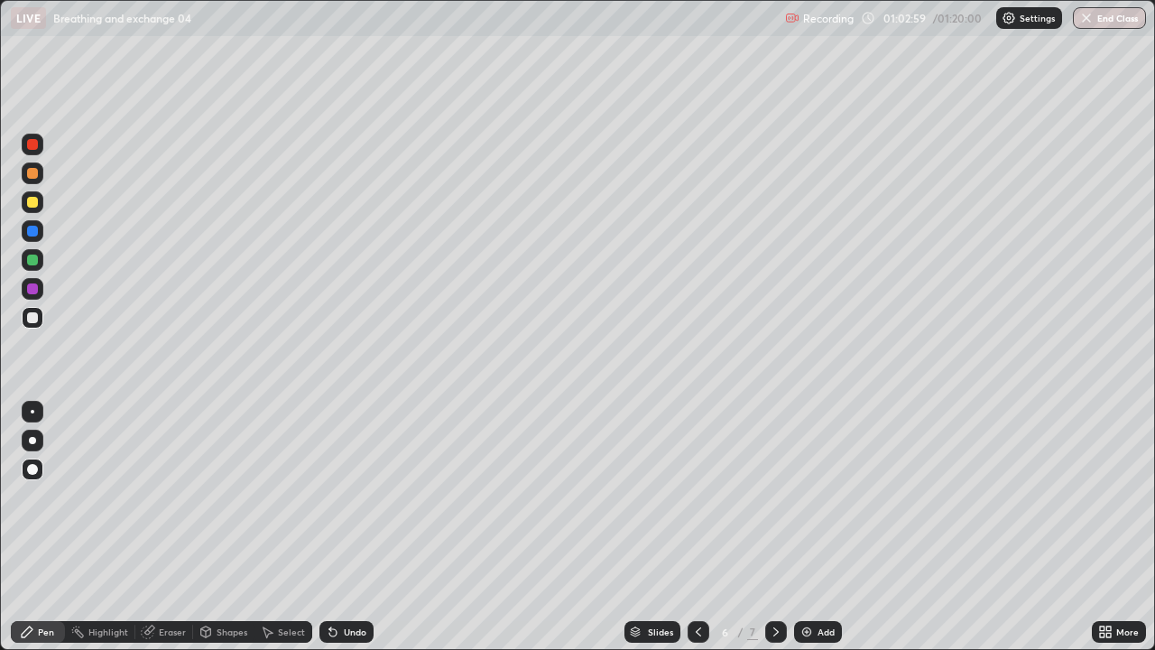
click at [42, 233] on div at bounding box center [33, 231] width 22 height 22
click at [32, 319] on div at bounding box center [32, 317] width 11 height 11
click at [42, 257] on div at bounding box center [33, 260] width 22 height 22
click at [698, 582] on icon at bounding box center [698, 631] width 14 height 14
click at [697, 582] on icon at bounding box center [698, 631] width 14 height 14
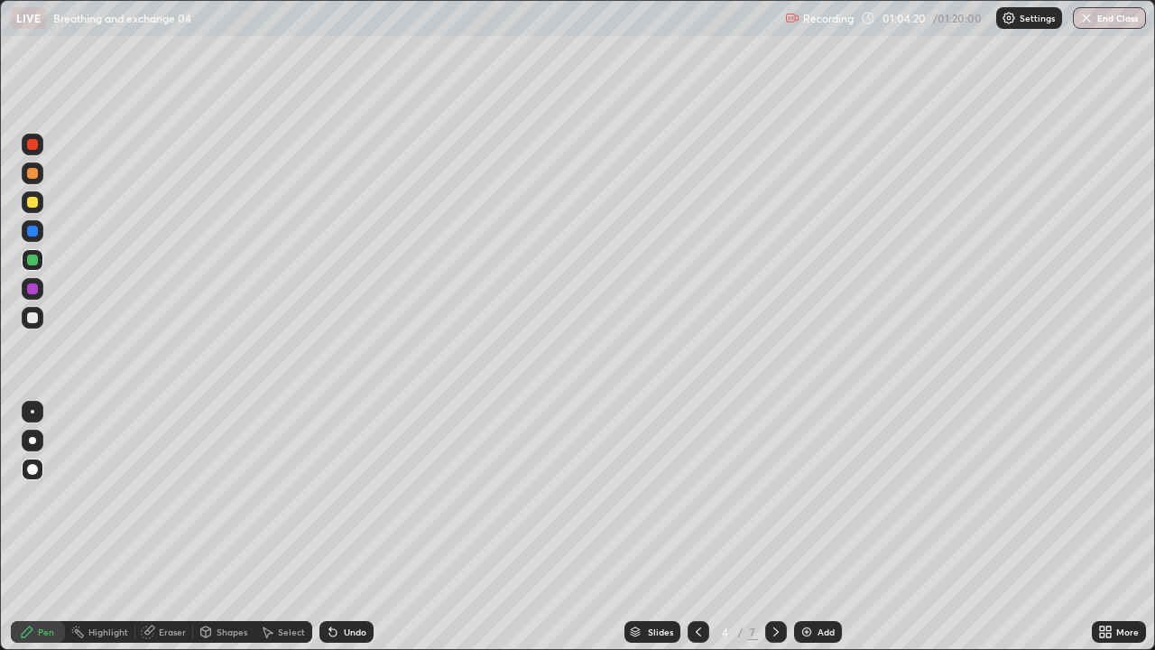
click at [697, 582] on icon at bounding box center [698, 631] width 14 height 14
click at [772, 582] on icon at bounding box center [776, 631] width 14 height 14
click at [774, 582] on icon at bounding box center [776, 631] width 14 height 14
click at [826, 582] on div "Add" at bounding box center [818, 632] width 48 height 22
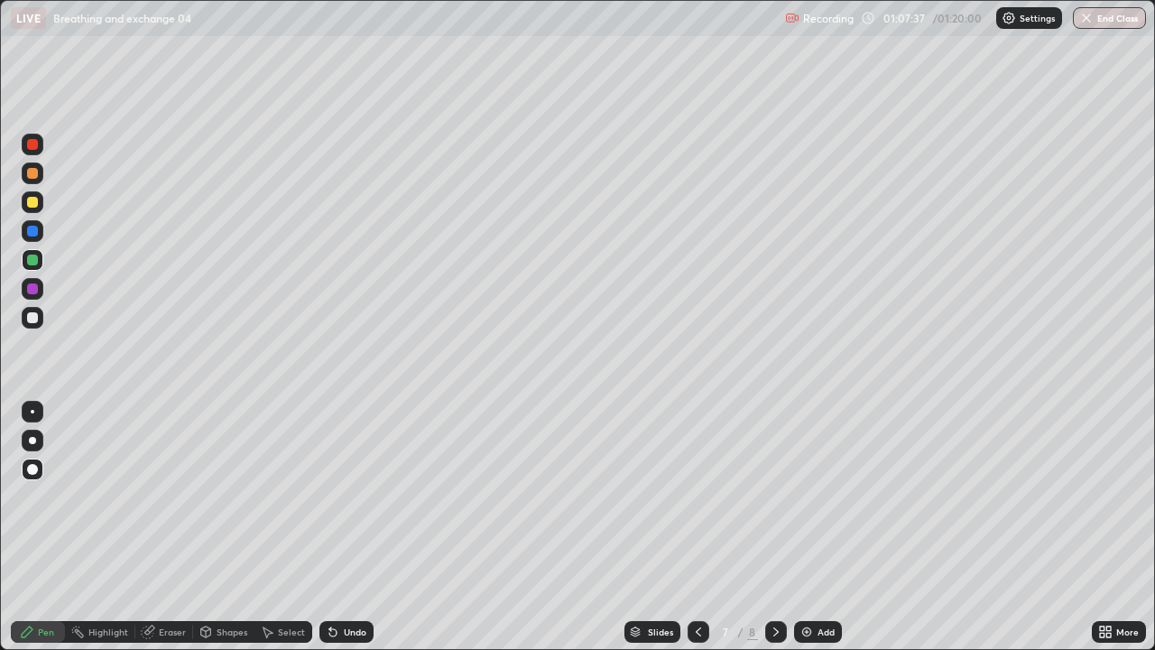
click at [39, 321] on div at bounding box center [33, 318] width 22 height 22
click at [356, 582] on div "Undo" at bounding box center [355, 631] width 23 height 9
click at [359, 582] on div "Undo" at bounding box center [346, 632] width 54 height 22
click at [354, 582] on div "Undo" at bounding box center [355, 631] width 23 height 9
click at [347, 582] on div "Undo" at bounding box center [355, 631] width 23 height 9
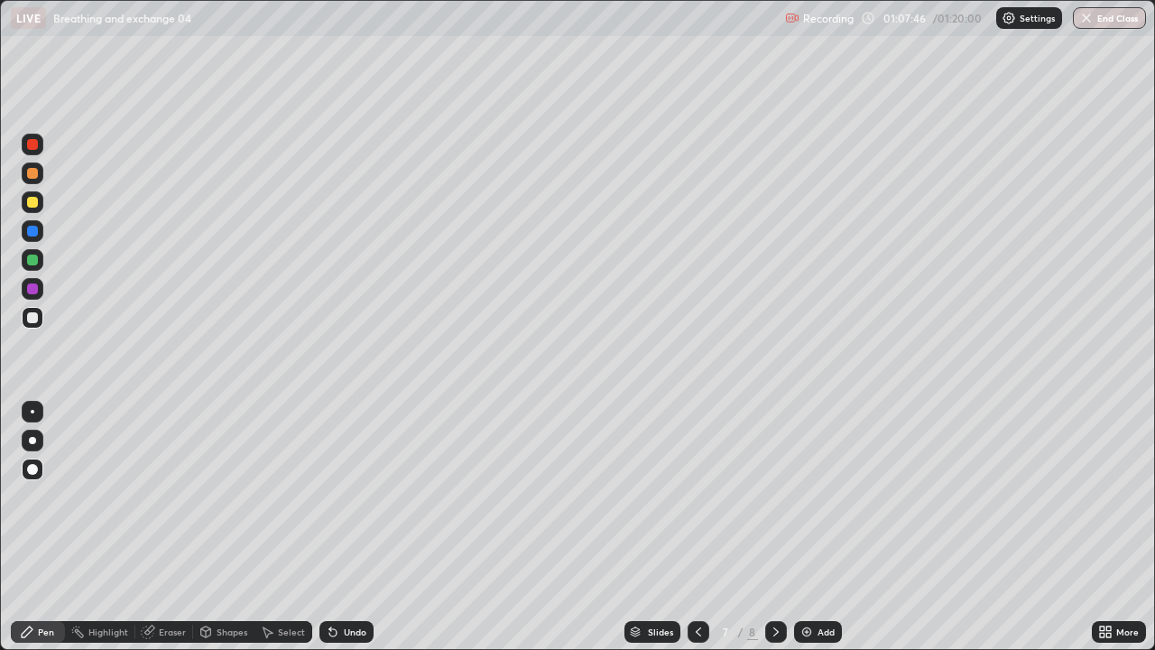
click at [347, 582] on div "Undo" at bounding box center [346, 632] width 54 height 22
click at [348, 582] on div "Undo" at bounding box center [355, 631] width 23 height 9
click at [352, 582] on div "Undo" at bounding box center [355, 631] width 23 height 9
click at [355, 582] on div "Undo" at bounding box center [355, 631] width 23 height 9
click at [352, 582] on div "Undo" at bounding box center [346, 632] width 54 height 22
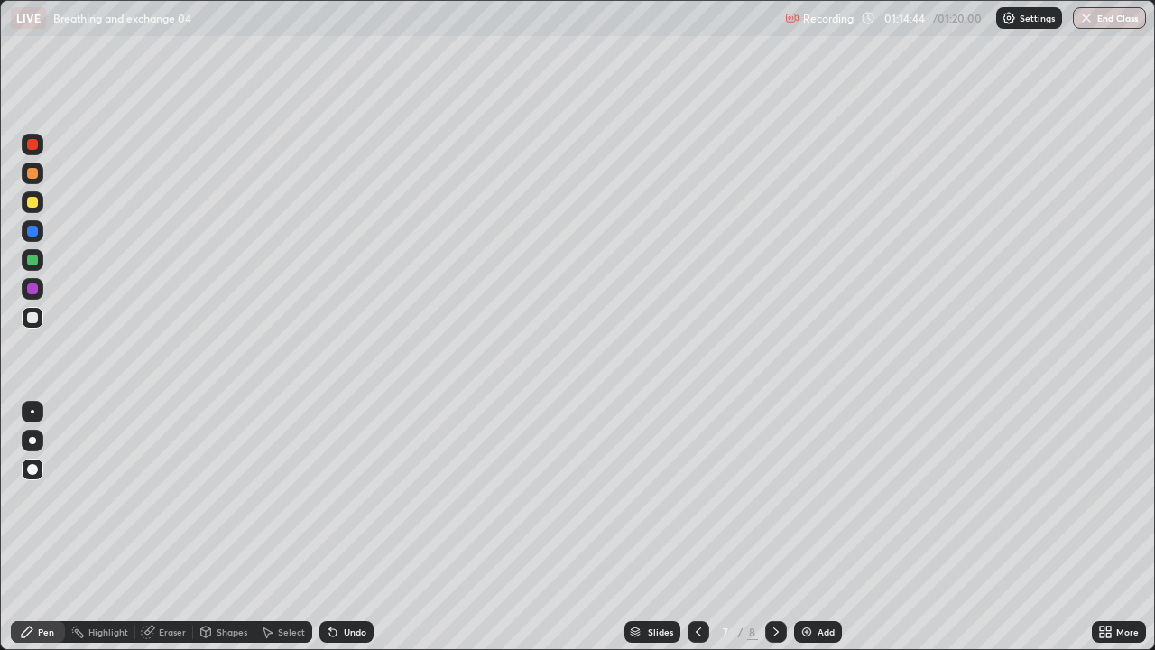
click at [1106, 17] on button "End Class" at bounding box center [1109, 18] width 73 height 22
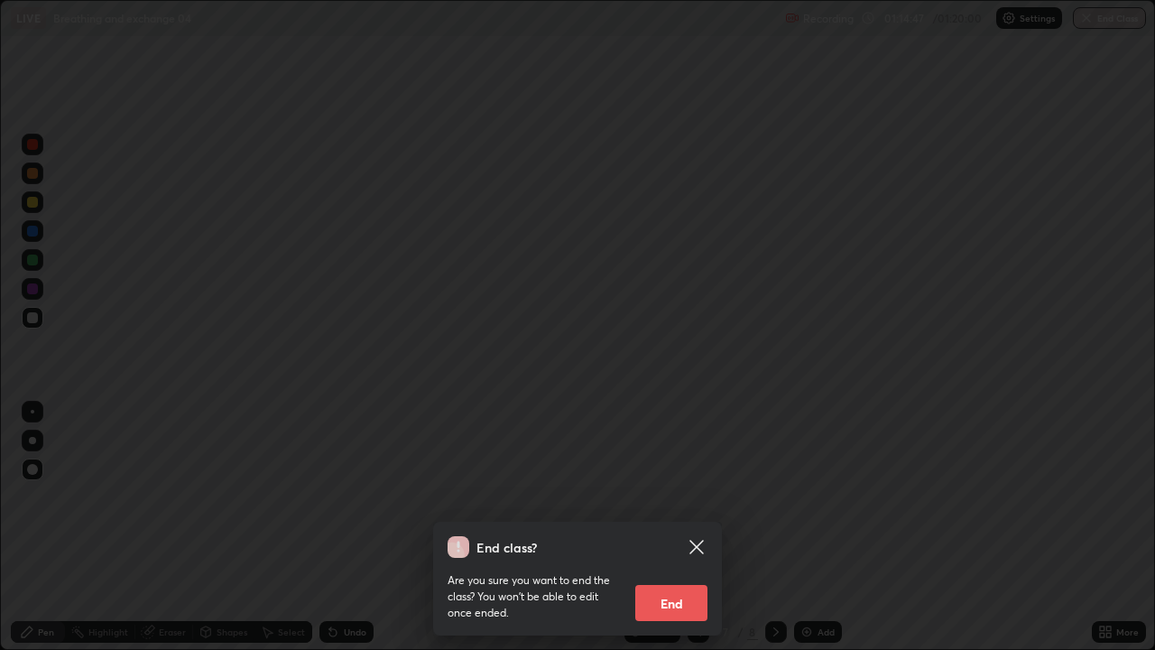
click at [698, 550] on icon at bounding box center [697, 547] width 22 height 22
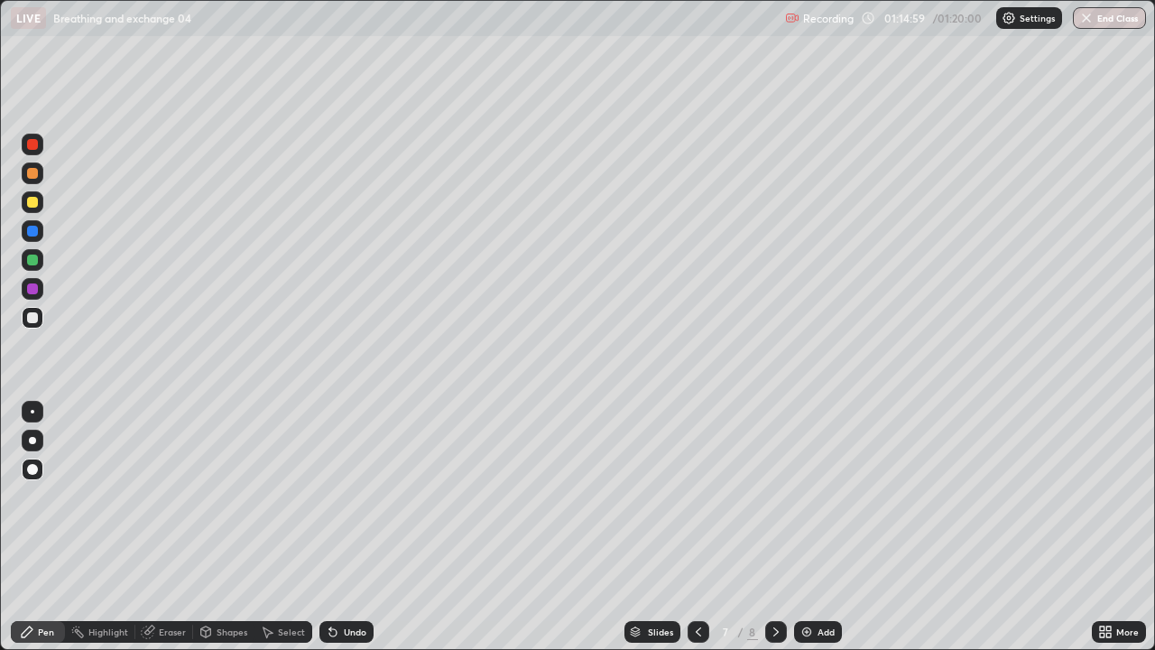
click at [1109, 13] on button "End Class" at bounding box center [1109, 18] width 73 height 22
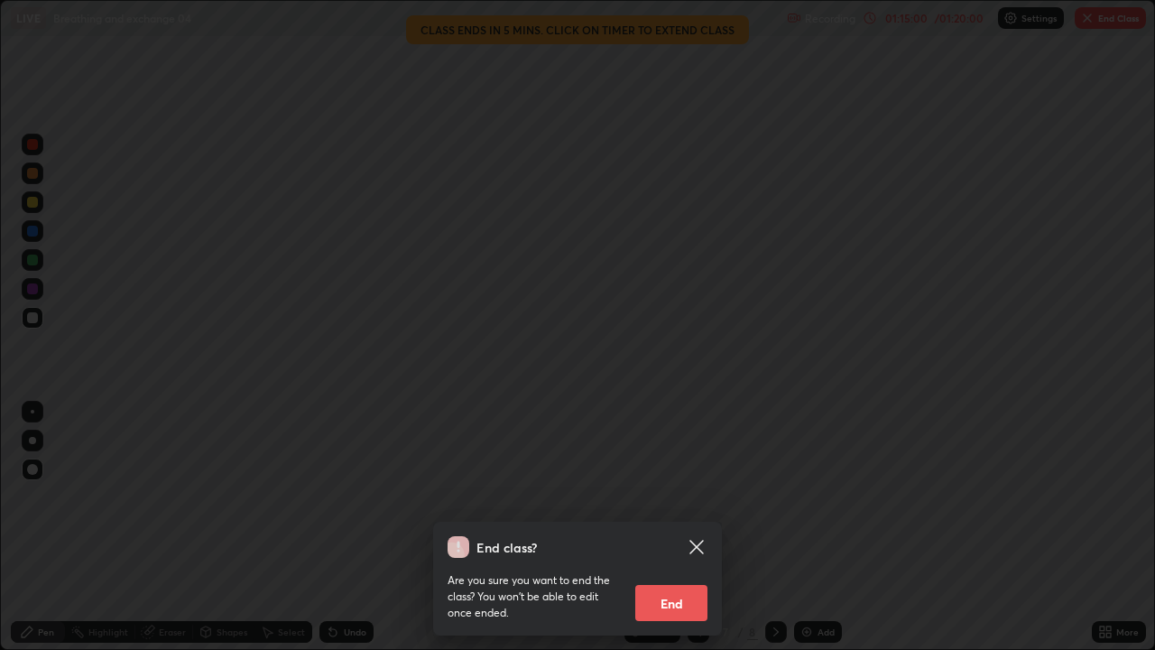
click at [690, 582] on button "End" at bounding box center [671, 603] width 72 height 36
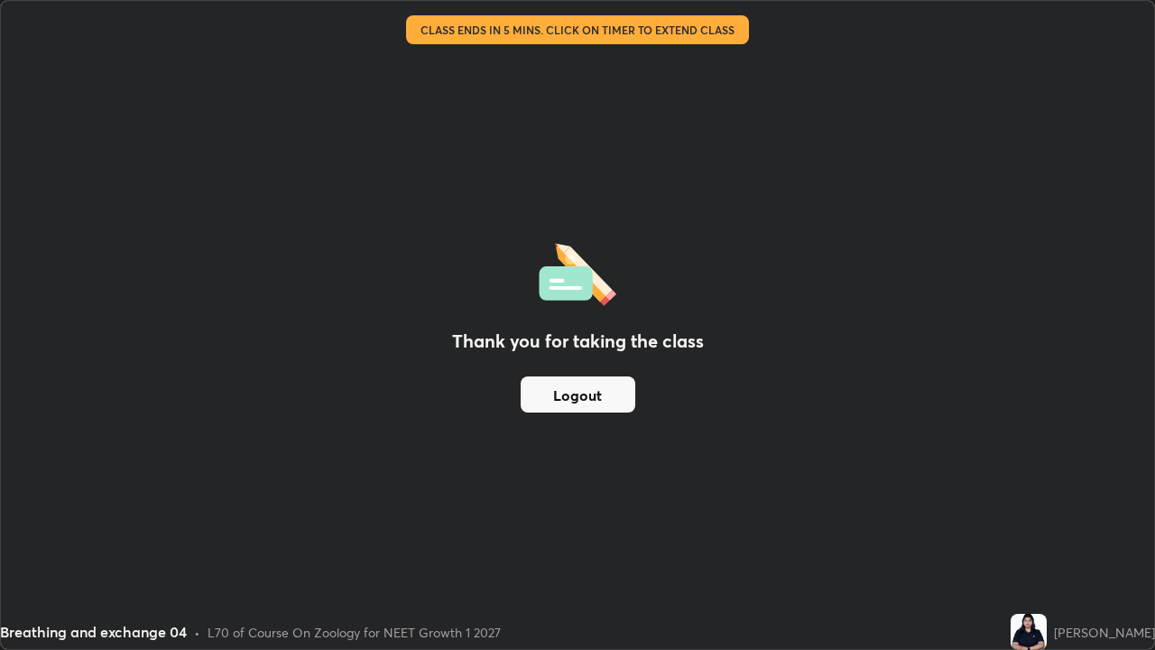
click at [592, 406] on button "Logout" at bounding box center [578, 394] width 115 height 36
click at [578, 402] on button "Logout" at bounding box center [578, 394] width 115 height 36
click at [563, 402] on button "Logout" at bounding box center [578, 394] width 115 height 36
click at [561, 405] on button "Logout" at bounding box center [578, 394] width 115 height 36
